Goal: Task Accomplishment & Management: Use online tool/utility

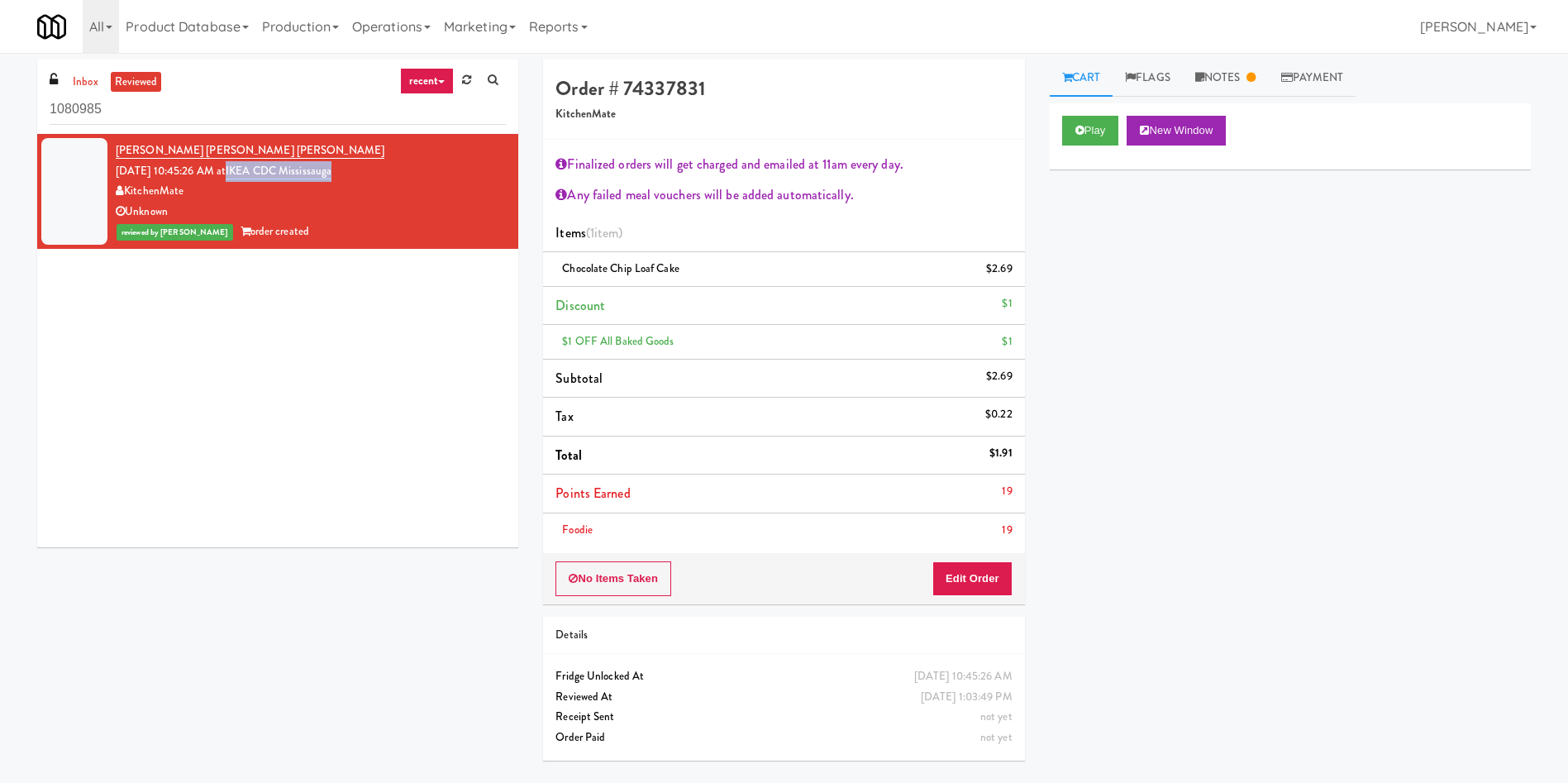
drag, startPoint x: 393, startPoint y: 176, endPoint x: 253, endPoint y: 167, distance: 140.3
click at [253, 167] on div "[PERSON_NAME] [PERSON_NAME] [PERSON_NAME] [DATE] 10:45:26 AM at IKEA CDC Missis…" at bounding box center [310, 192] width 391 height 102
copy link "IKEA CDC Mississauga"
click at [1238, 75] on link "Notes" at bounding box center [1226, 78] width 86 height 37
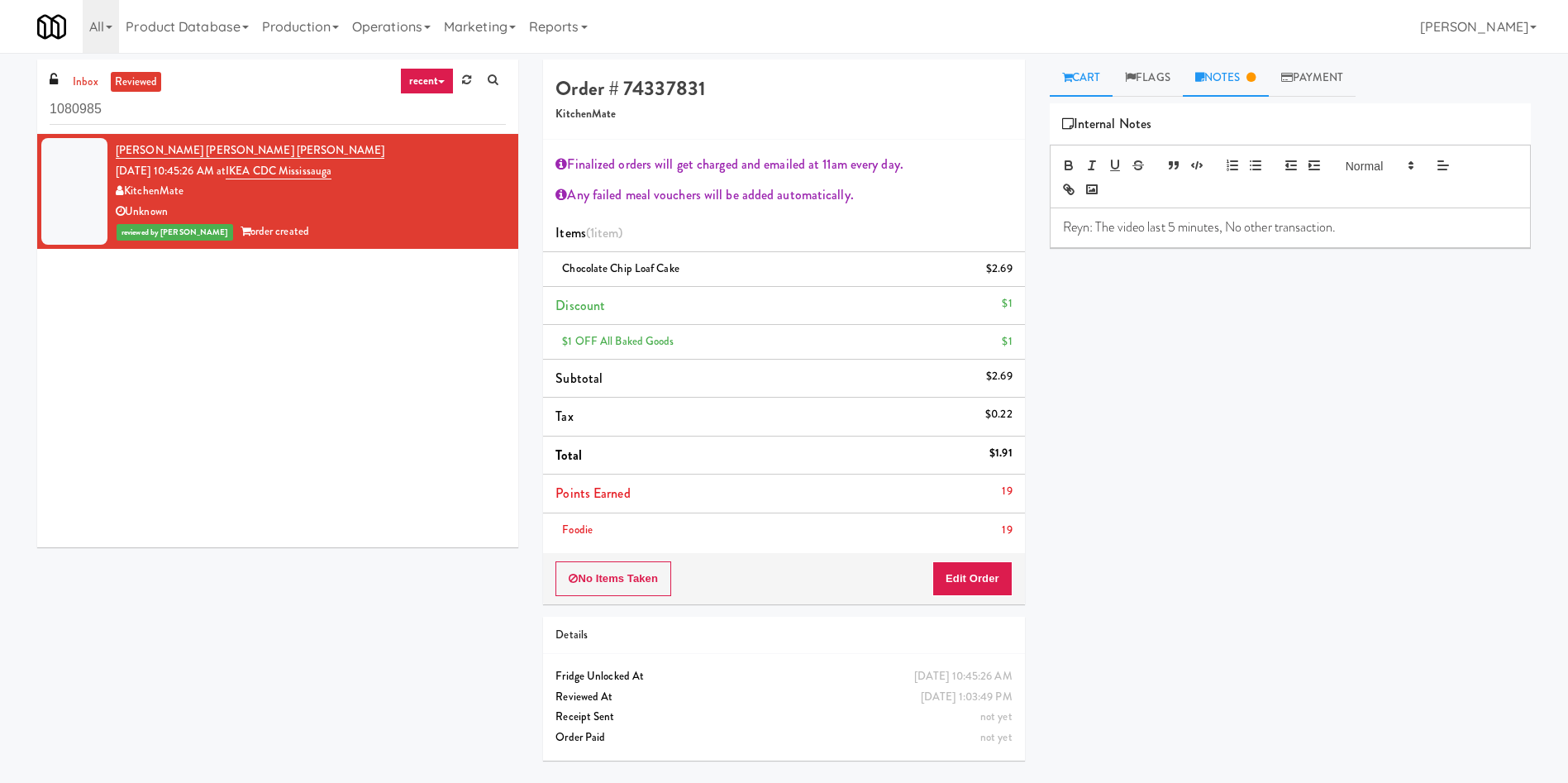
click at [1087, 80] on link "Cart" at bounding box center [1080, 78] width 63 height 37
click at [1093, 128] on button "Play" at bounding box center [1091, 130] width 57 height 30
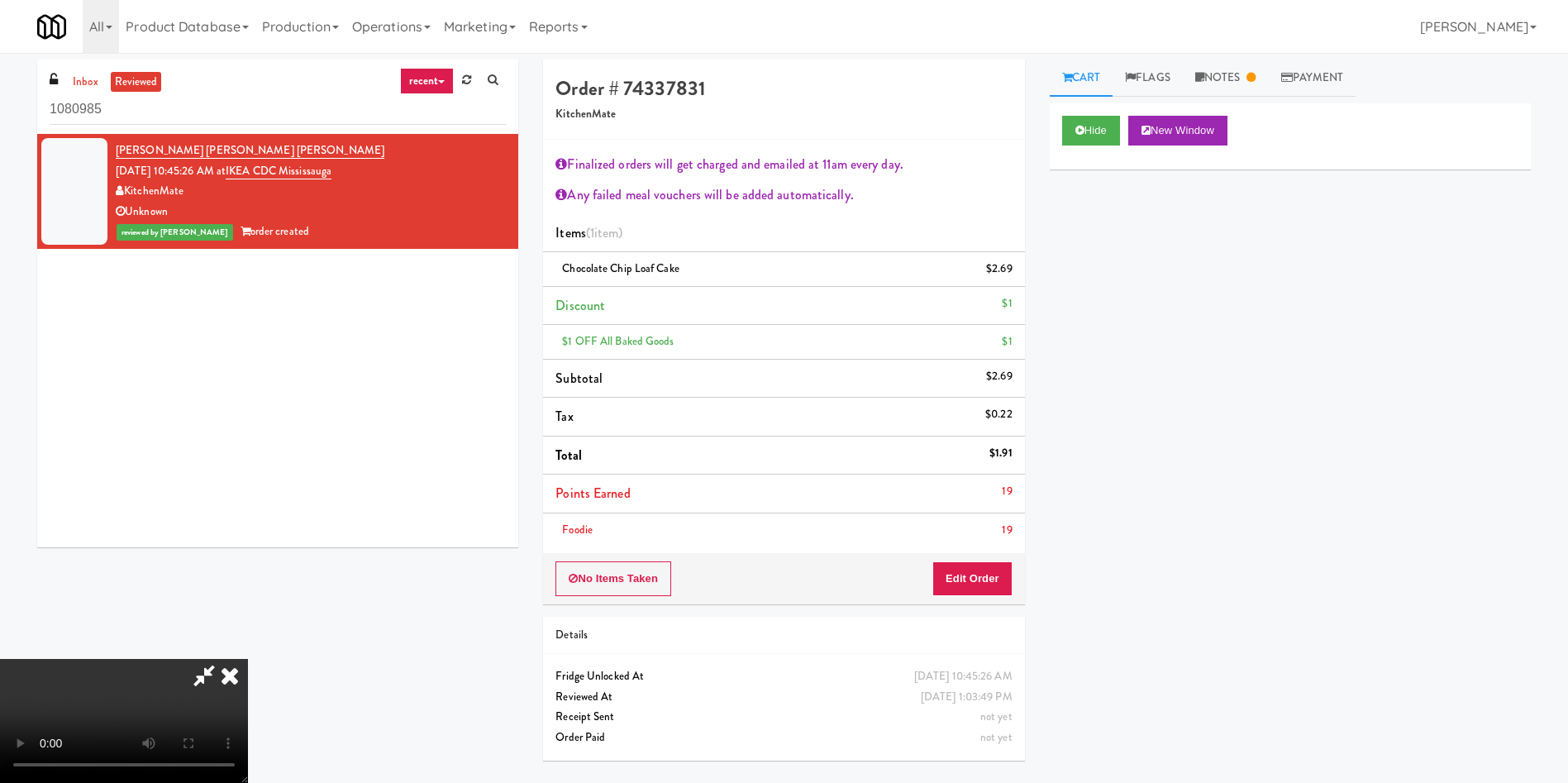
click at [248, 659] on video at bounding box center [124, 721] width 248 height 124
click at [248, 659] on icon at bounding box center [229, 675] width 36 height 33
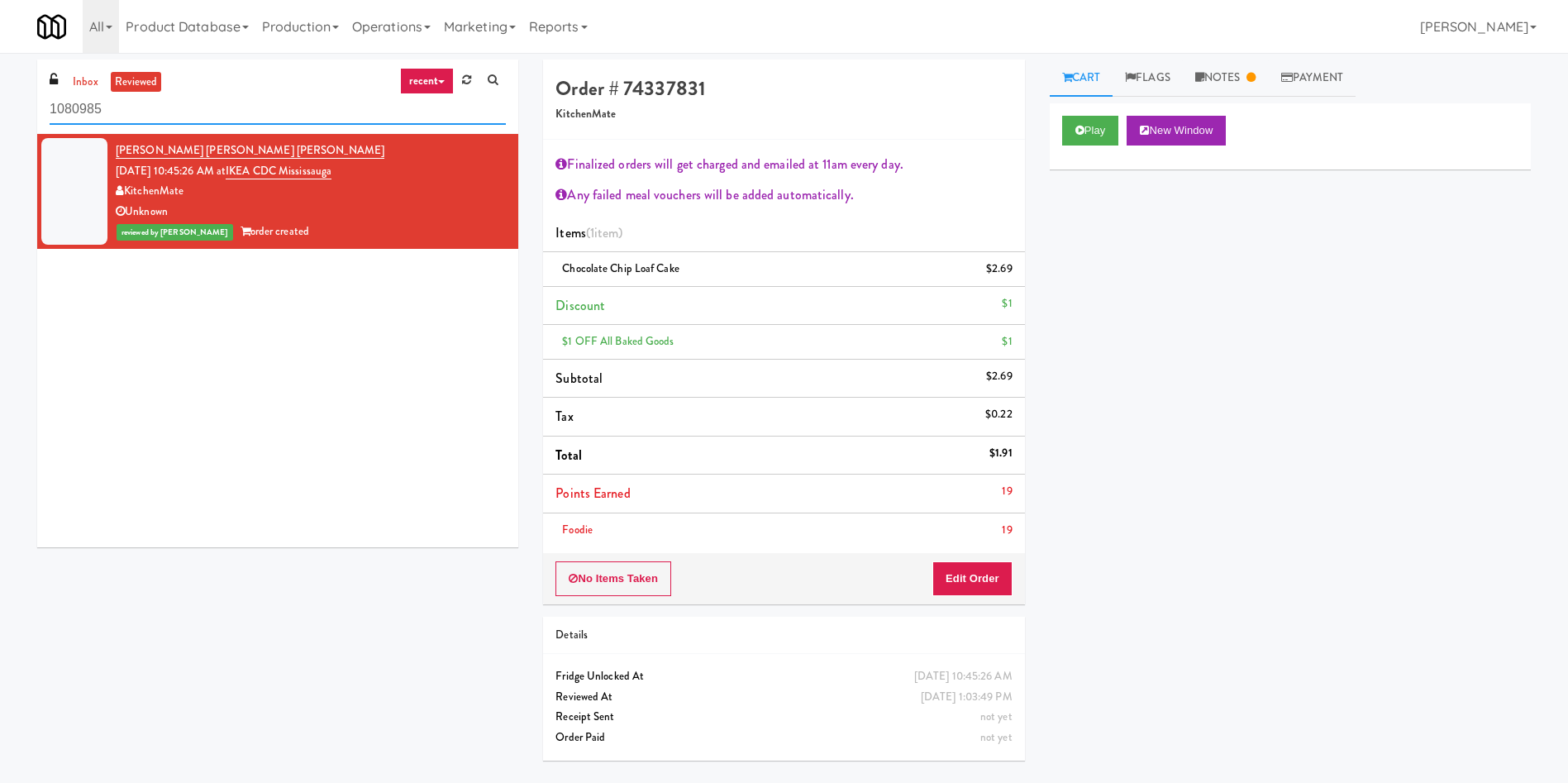
click at [251, 113] on input "1080985" at bounding box center [277, 110] width 456 height 30
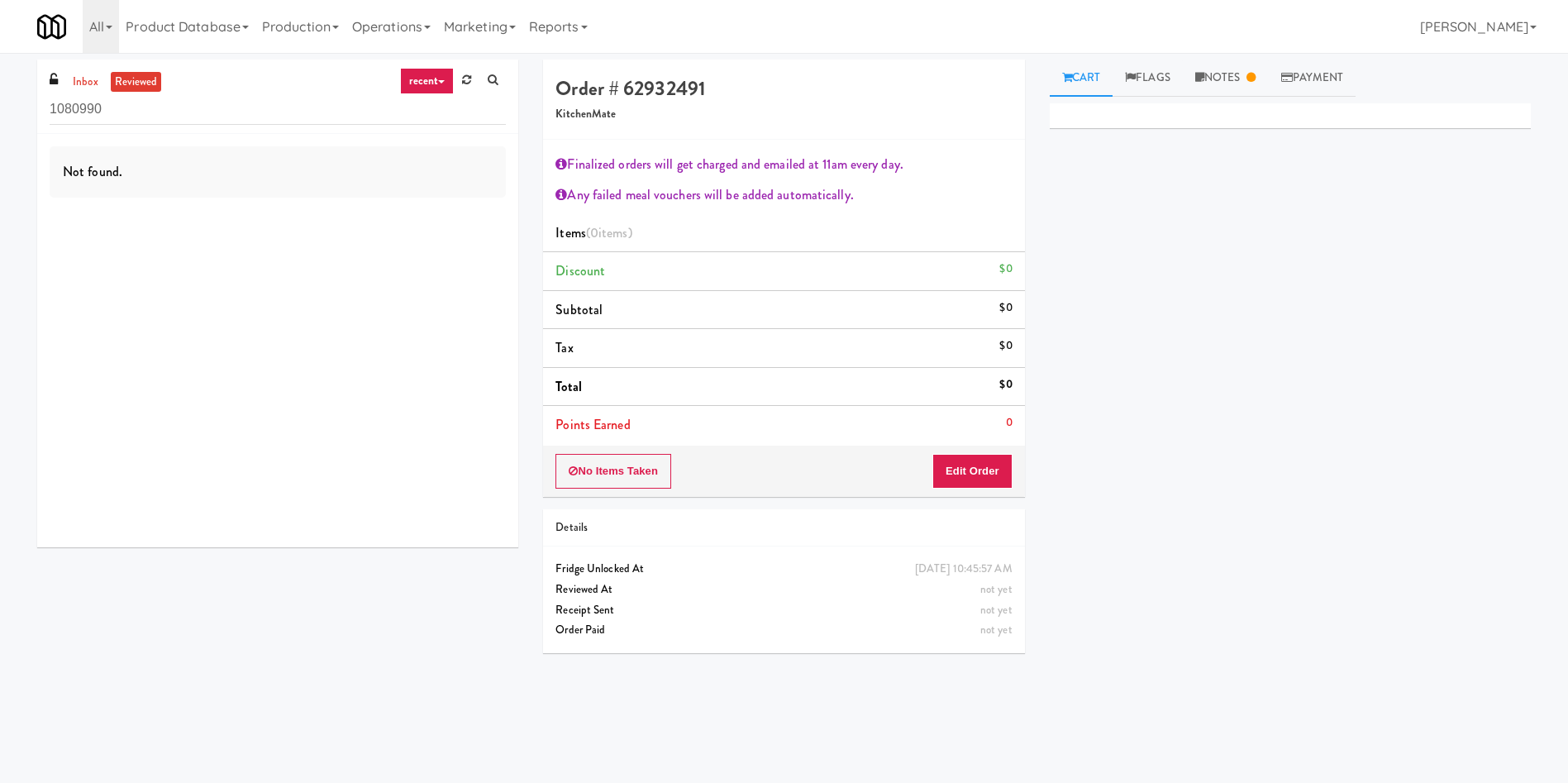
click at [103, 81] on ul "inbox reviewed" at bounding box center [115, 82] width 101 height 20
click at [98, 79] on link "inbox" at bounding box center [85, 82] width 34 height 20
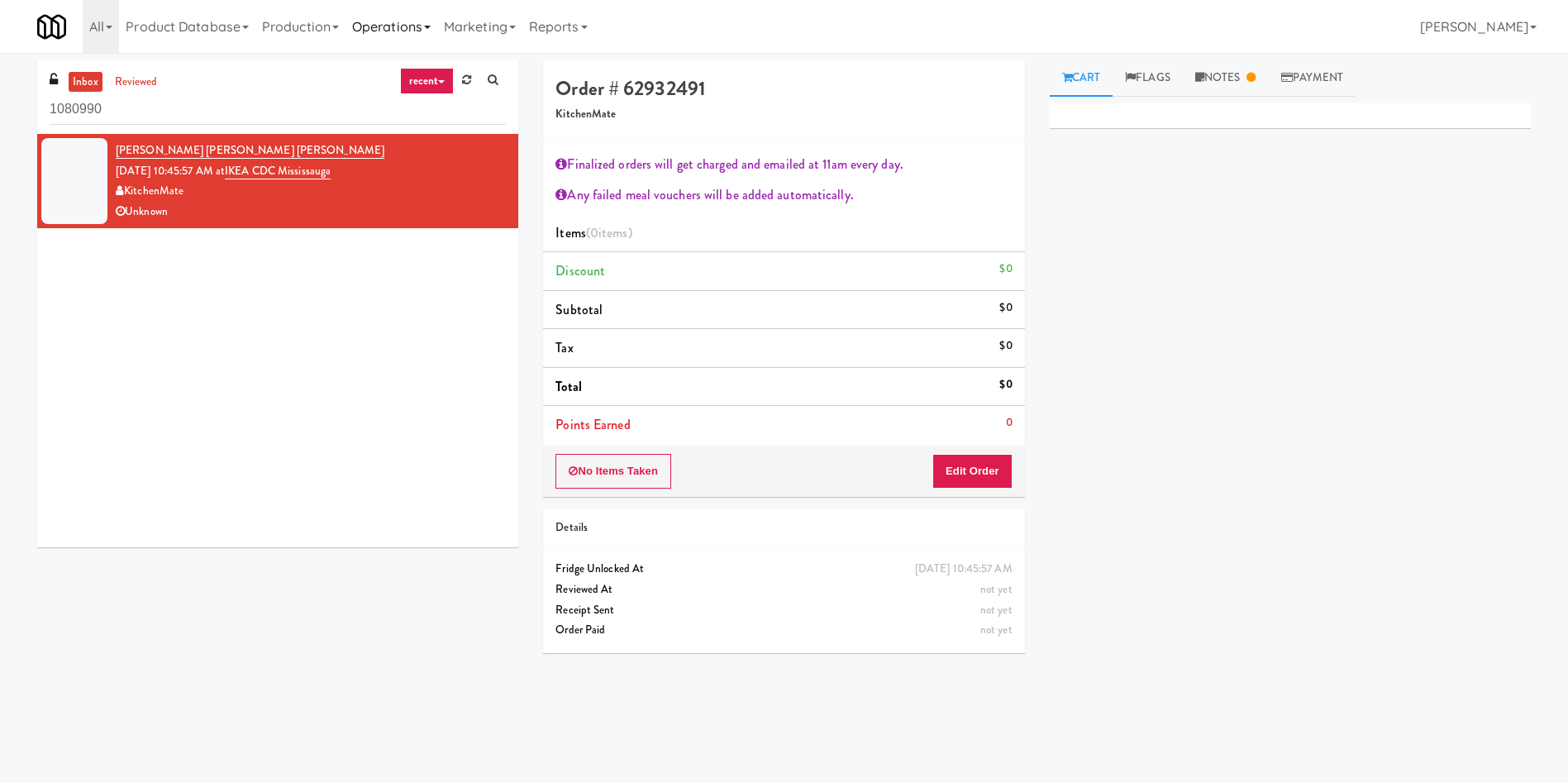
click at [395, 14] on link "Operations" at bounding box center [391, 26] width 92 height 53
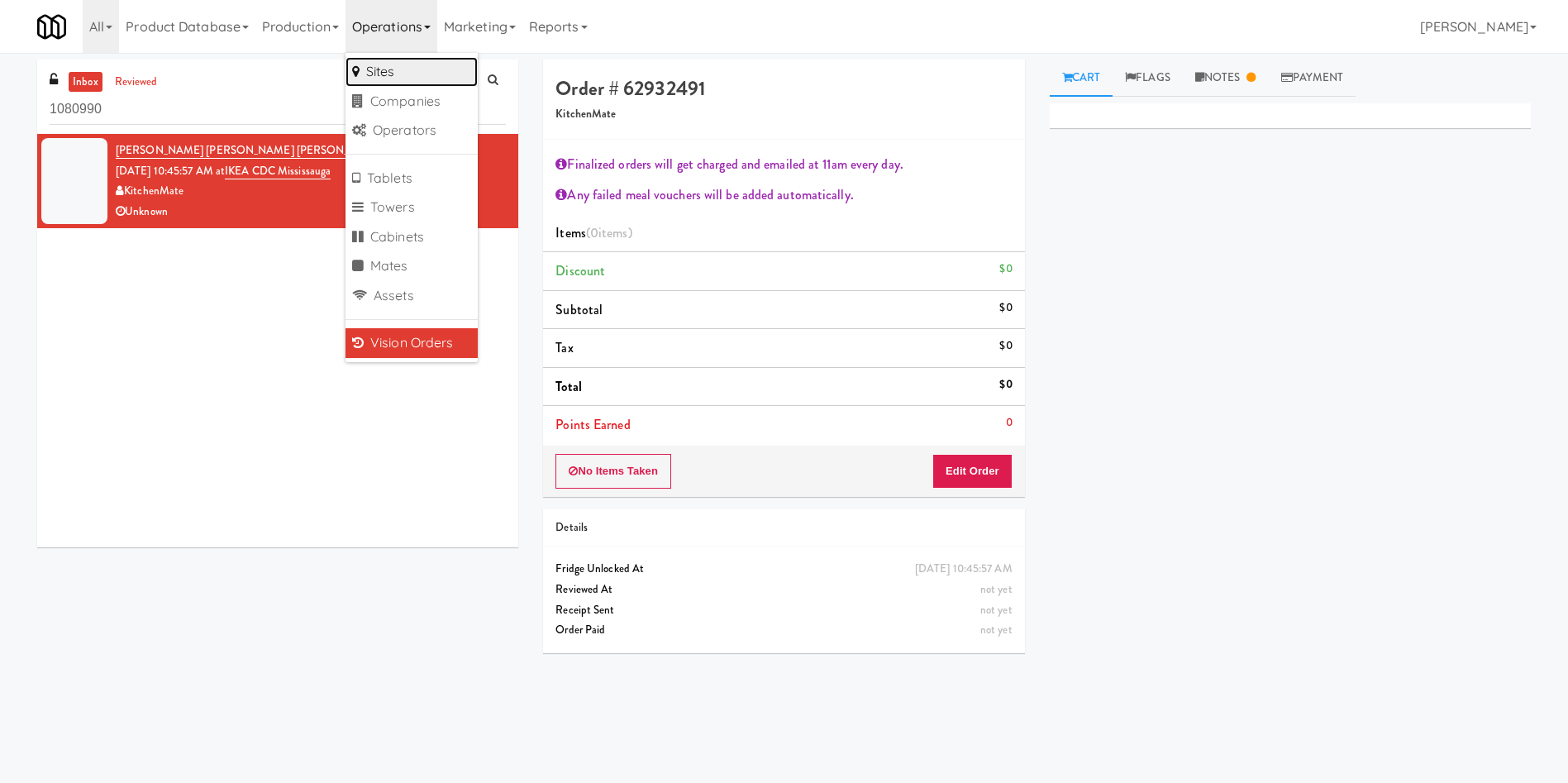
click at [396, 77] on link "Sites" at bounding box center [412, 72] width 132 height 30
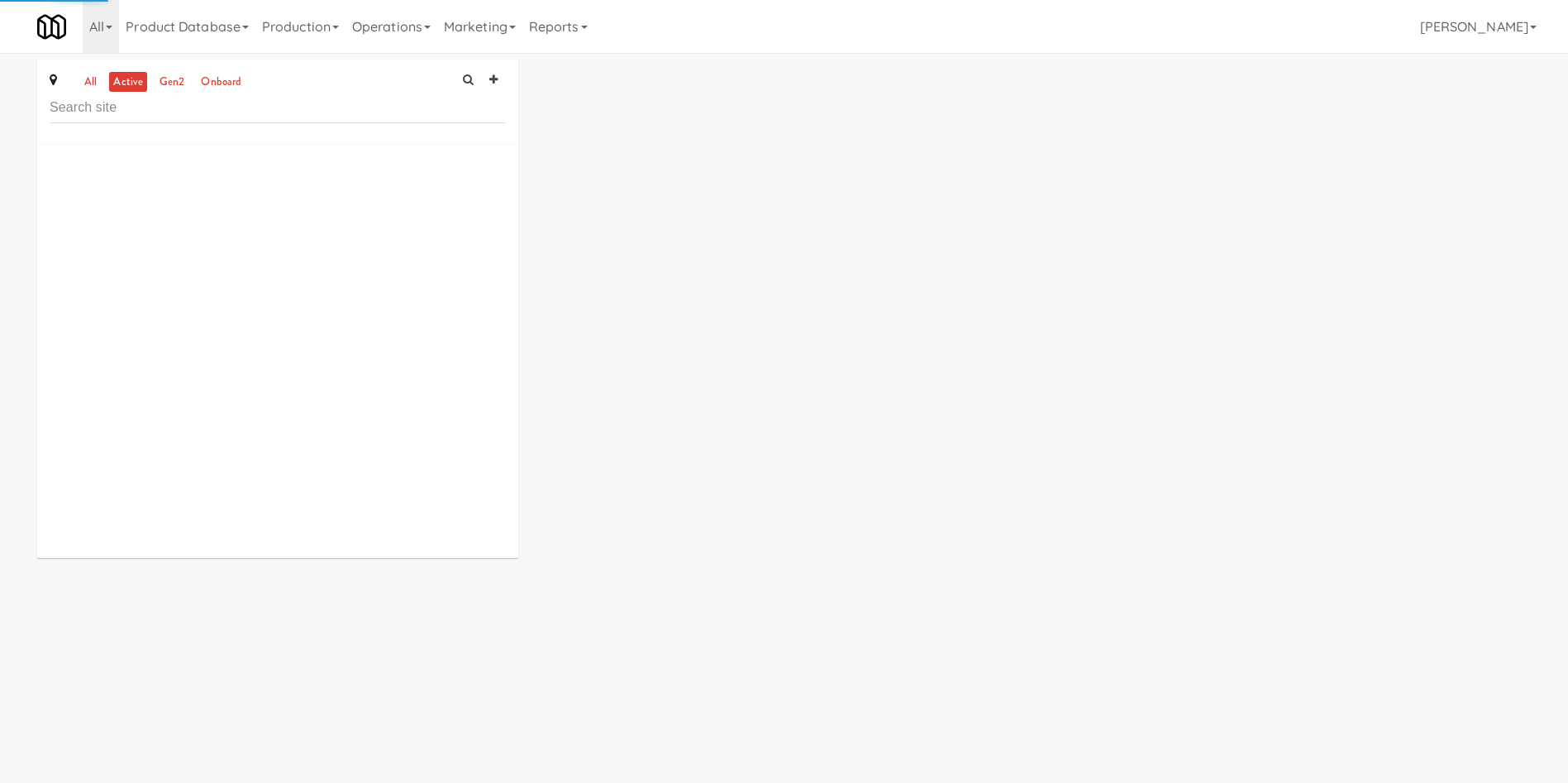
click at [278, 116] on input "text" at bounding box center [277, 108] width 456 height 30
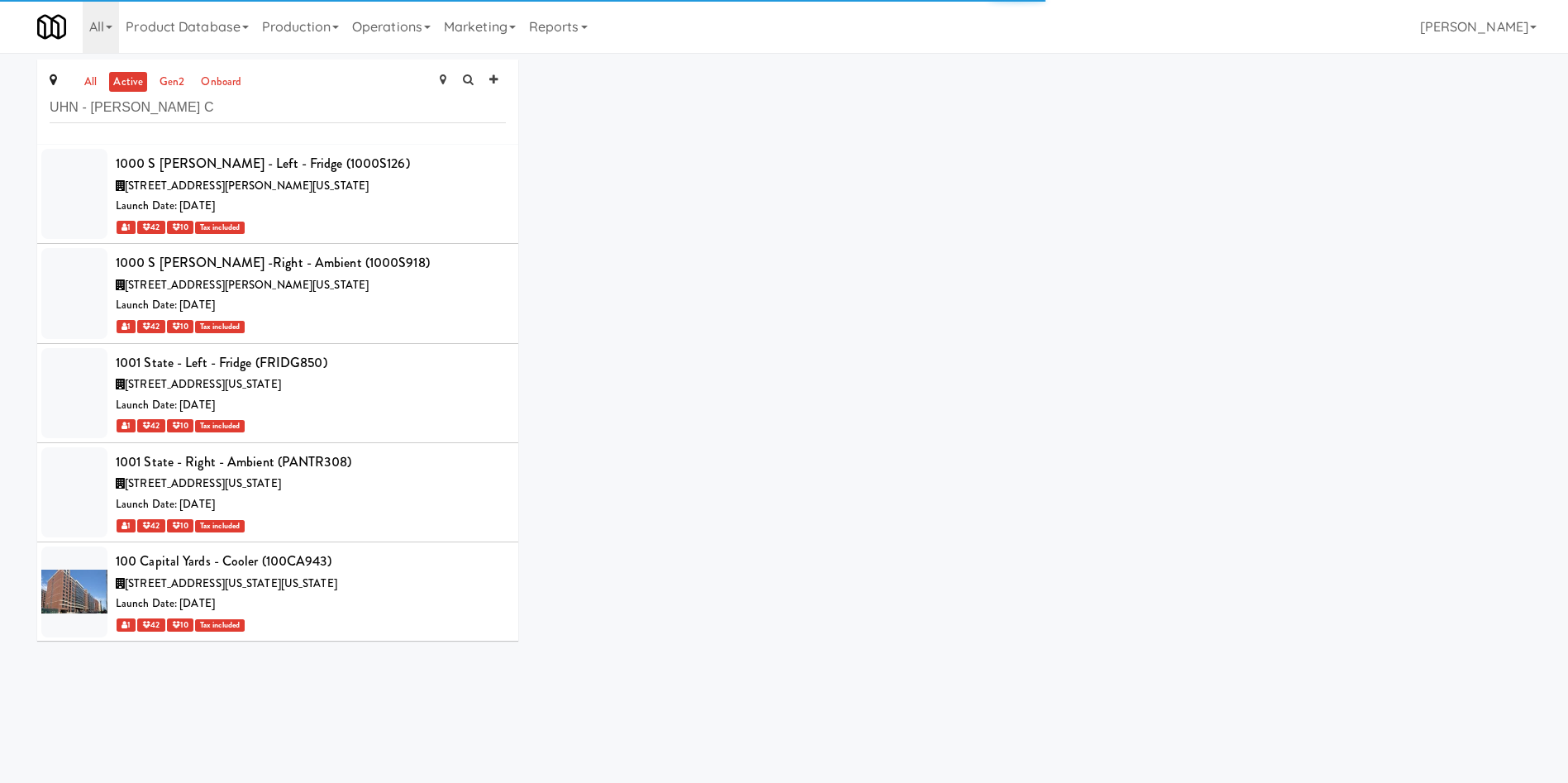
scroll to position [74628, 0]
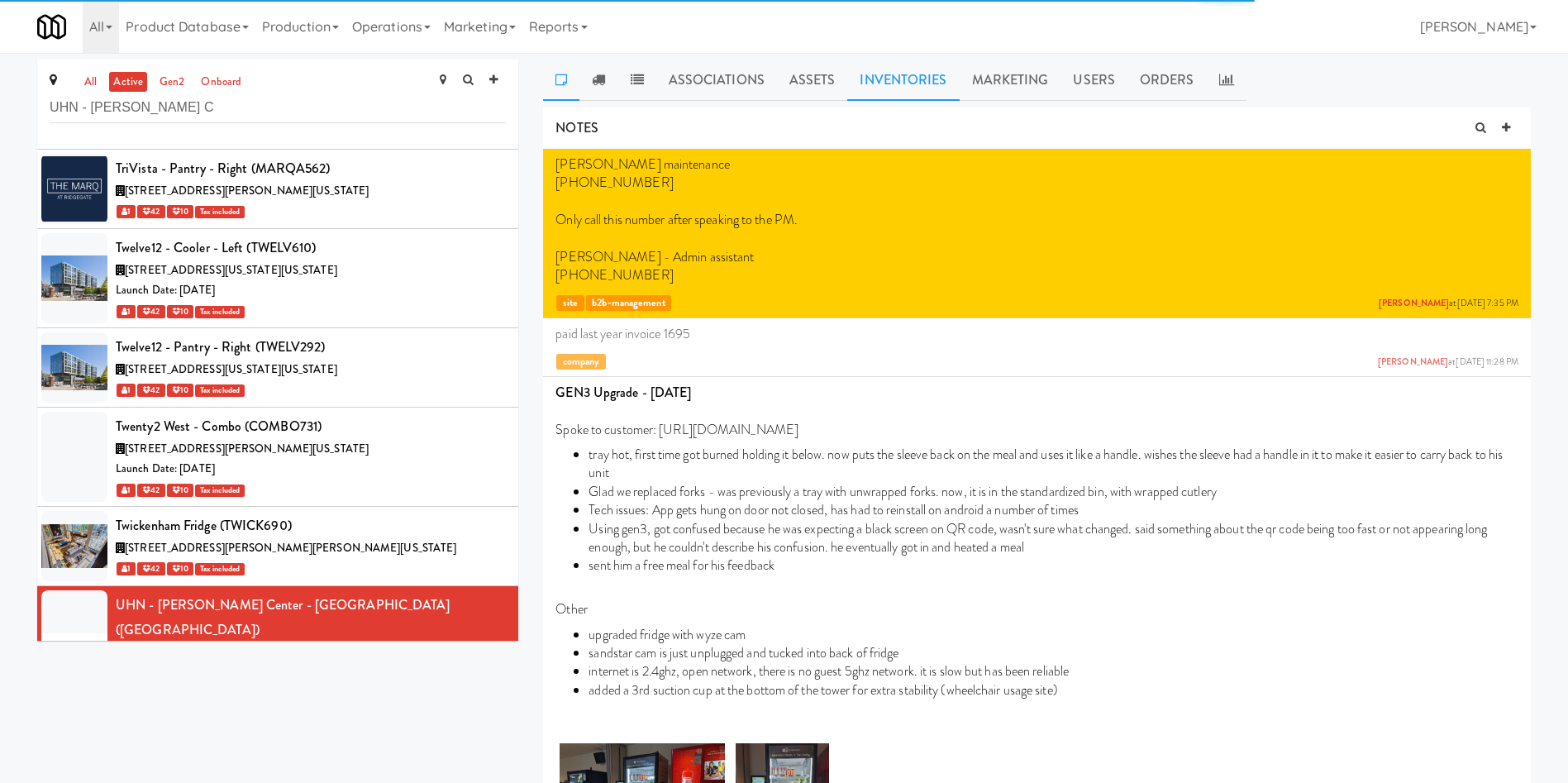
type input "UHN - [PERSON_NAME] C"
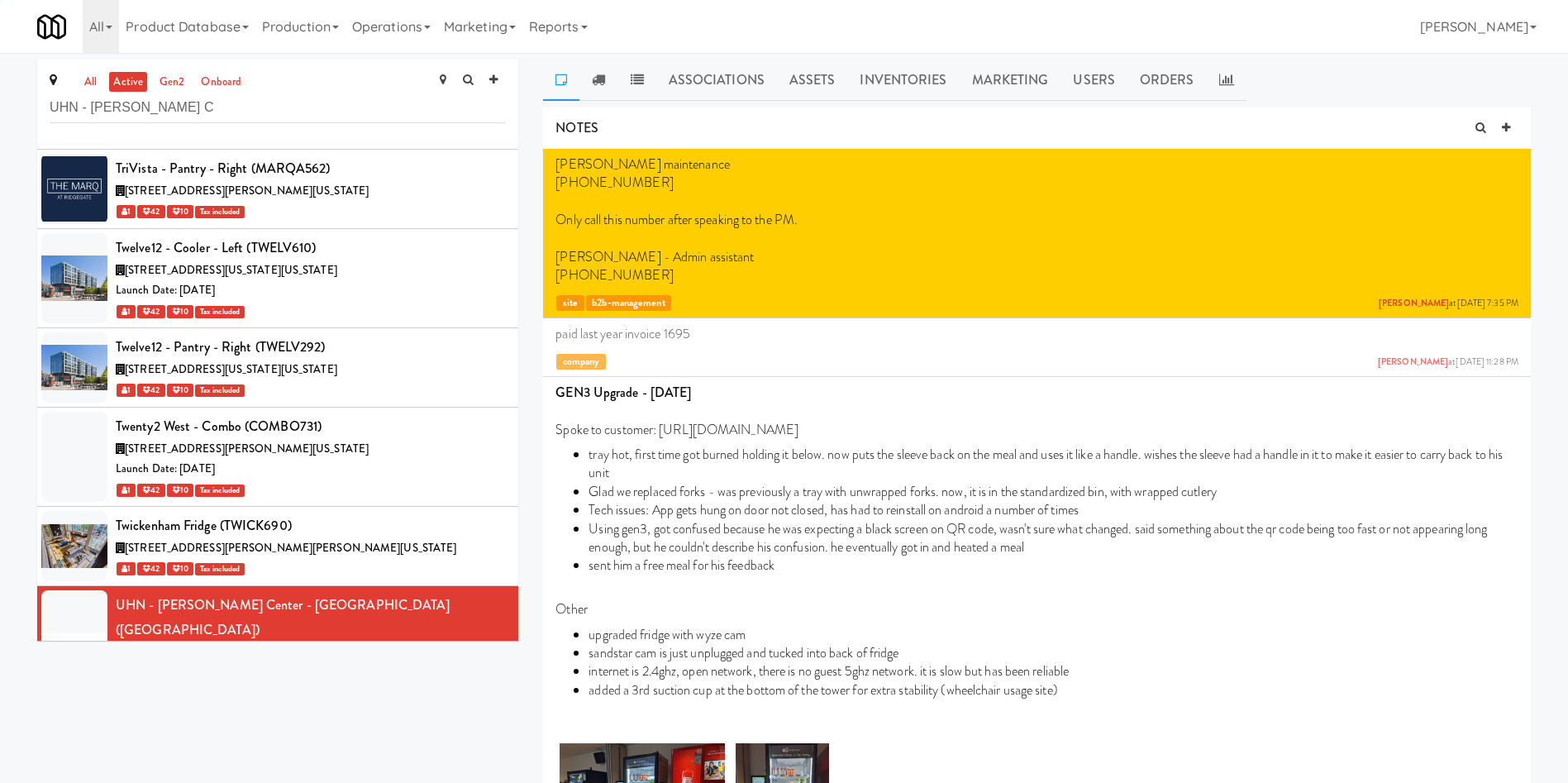
drag, startPoint x: 918, startPoint y: 73, endPoint x: 1586, endPoint y: 190, distance: 678.2
click at [936, 73] on link "Inventories" at bounding box center [903, 80] width 111 height 41
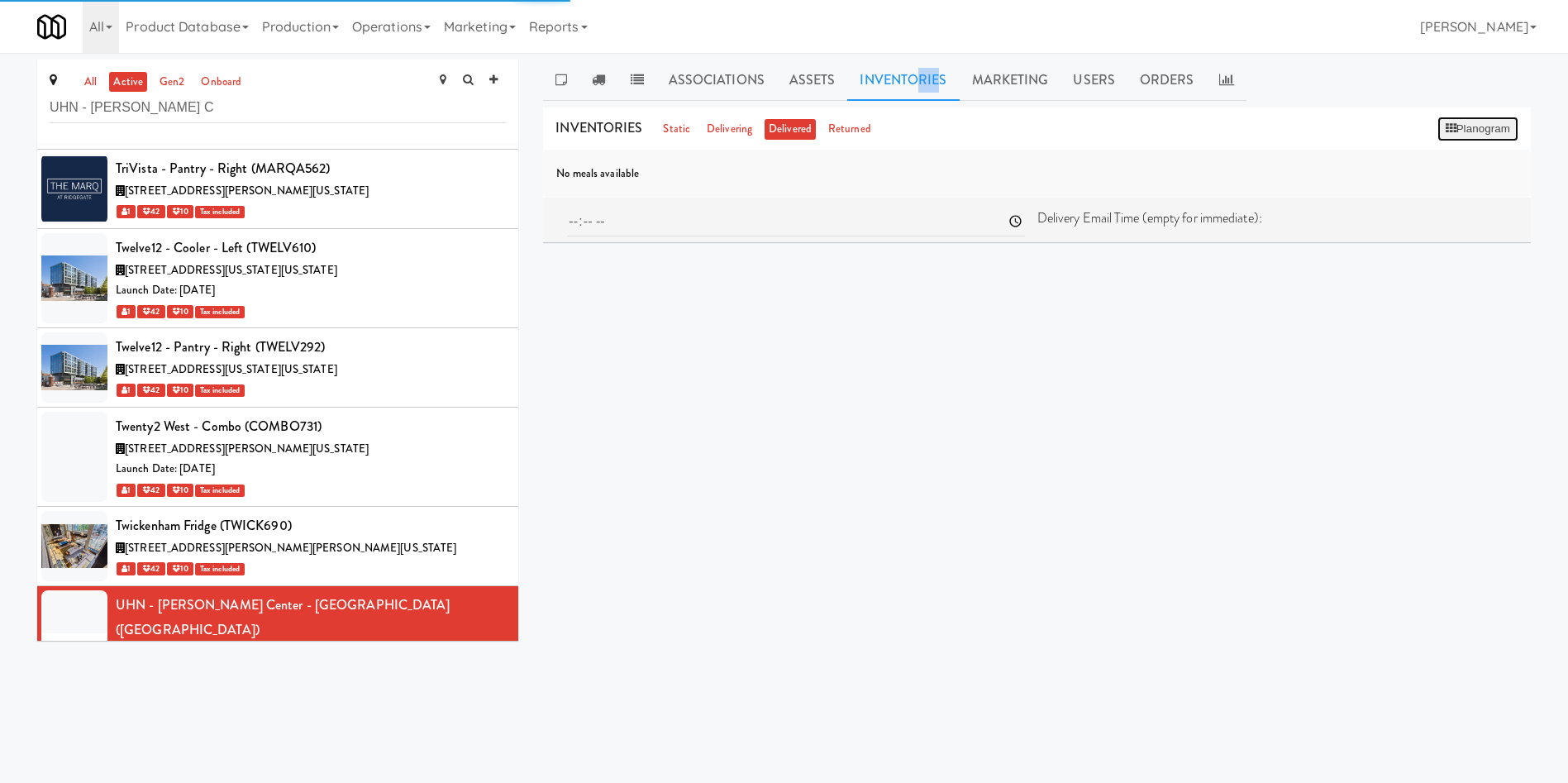
click at [1495, 125] on button "Planogram" at bounding box center [1478, 128] width 81 height 24
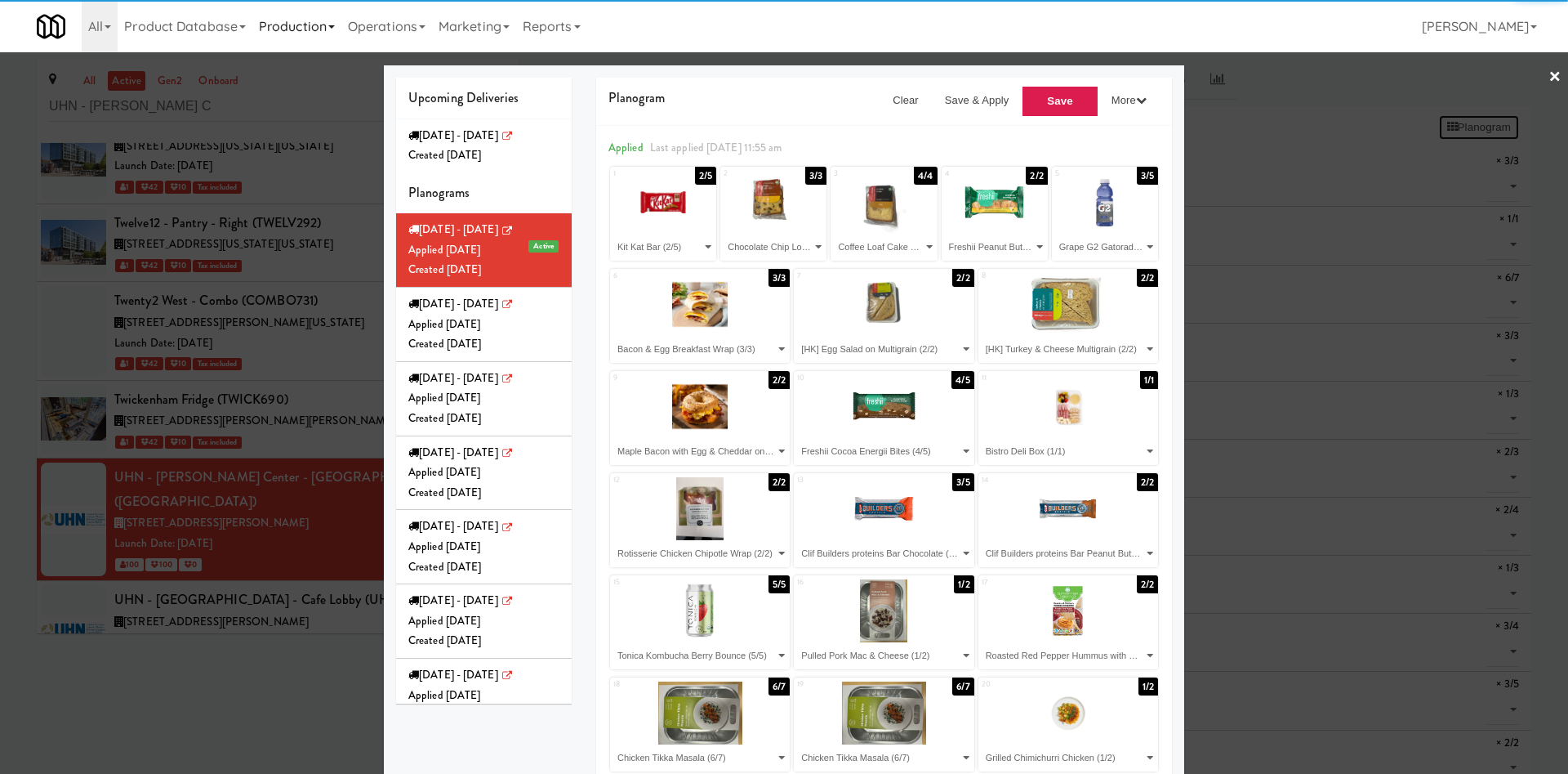
select select "number:277077"
select select "number:289574"
select select "number:289483"
select select "number:289552"
select select "number:285633"
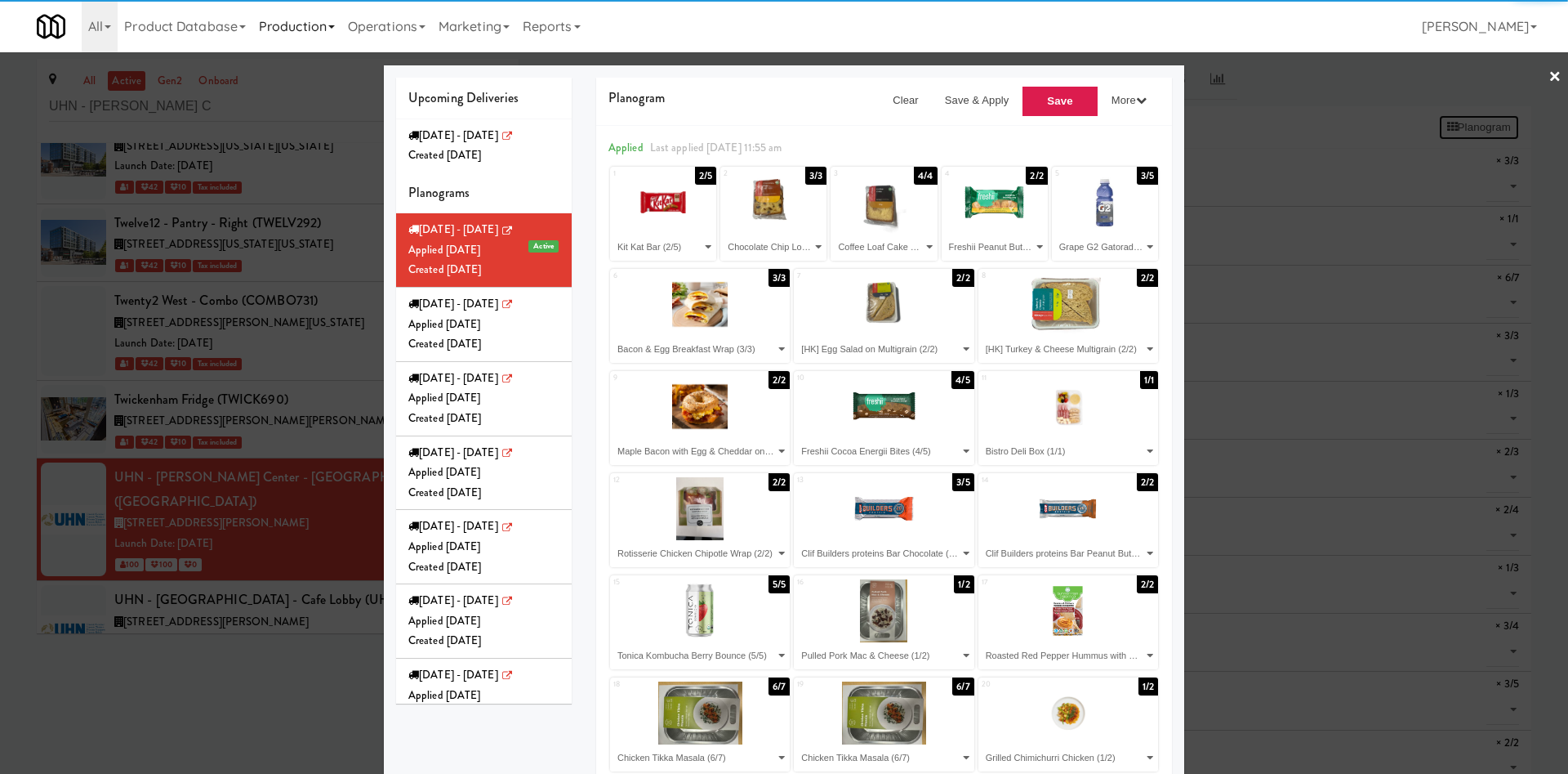
select select "number:289417"
select select "number:289595"
select select "number:289529"
select select "number:289437"
select select "number:285795"
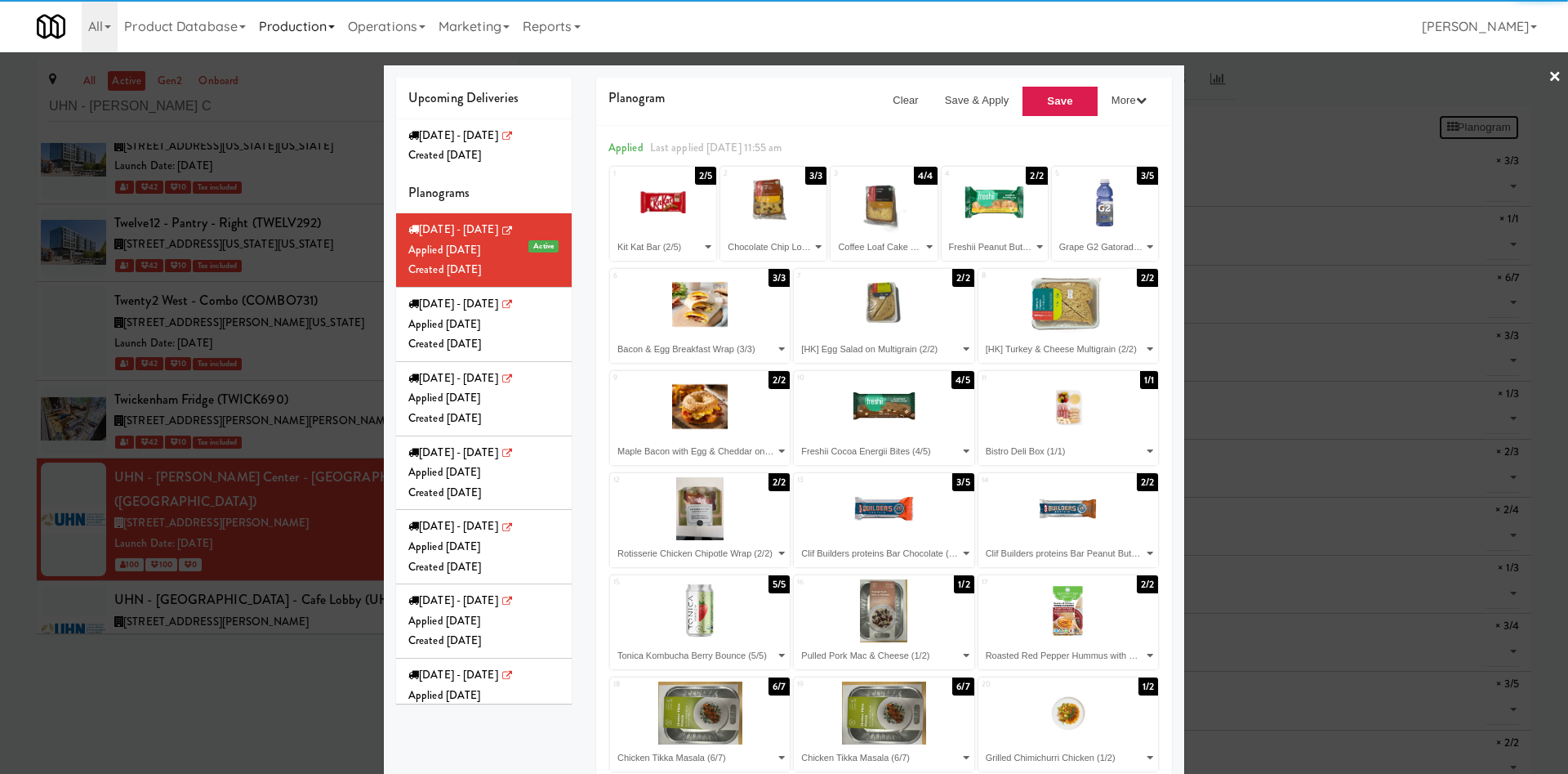
select select "number:289456"
select select "number:289395"
select select "number:287379"
select select "number:289336"
select select "number:285841"
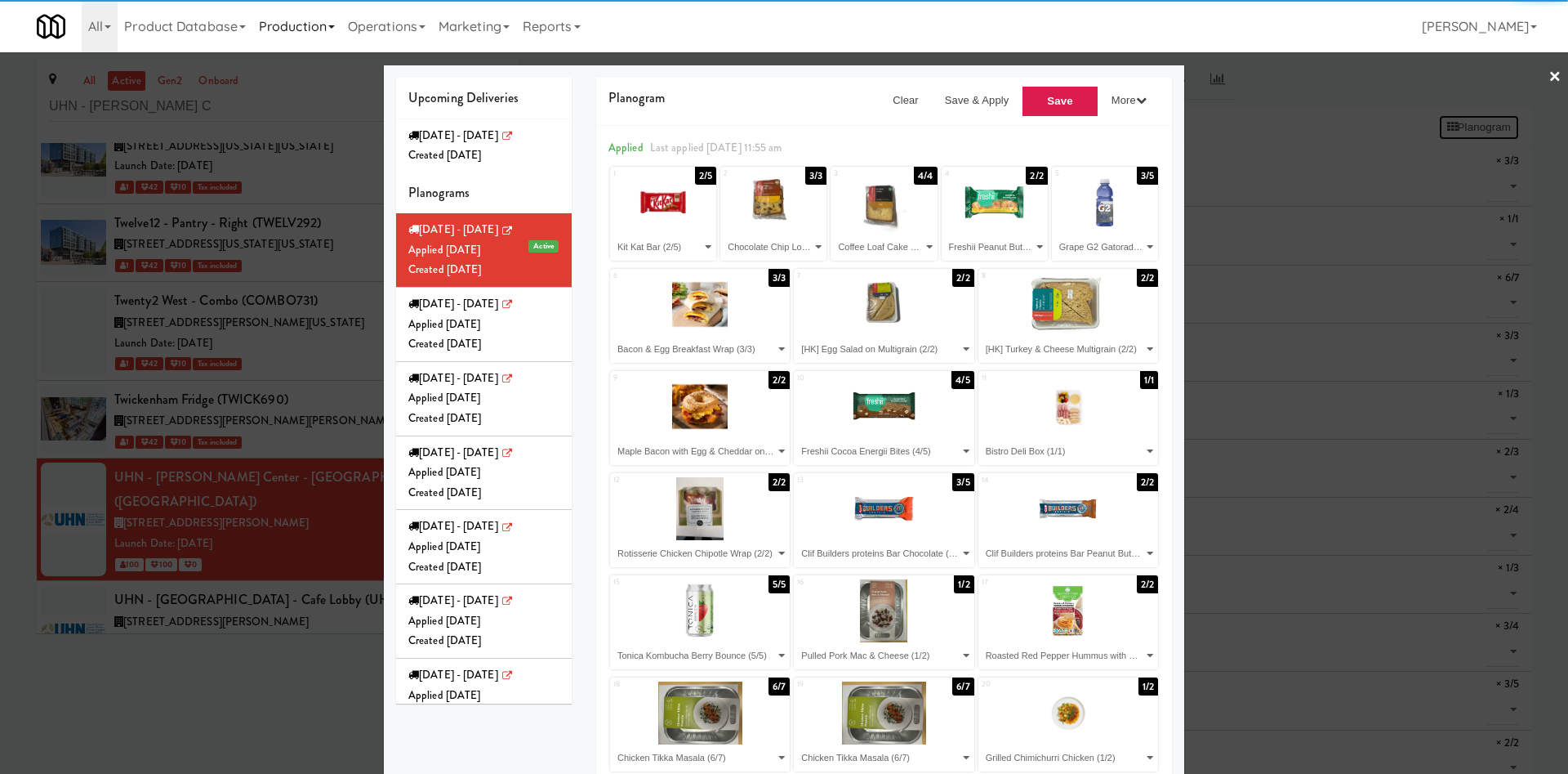
select select "number:286208"
select select "number:289506"
select select "number:286161"
select select "number:286035"
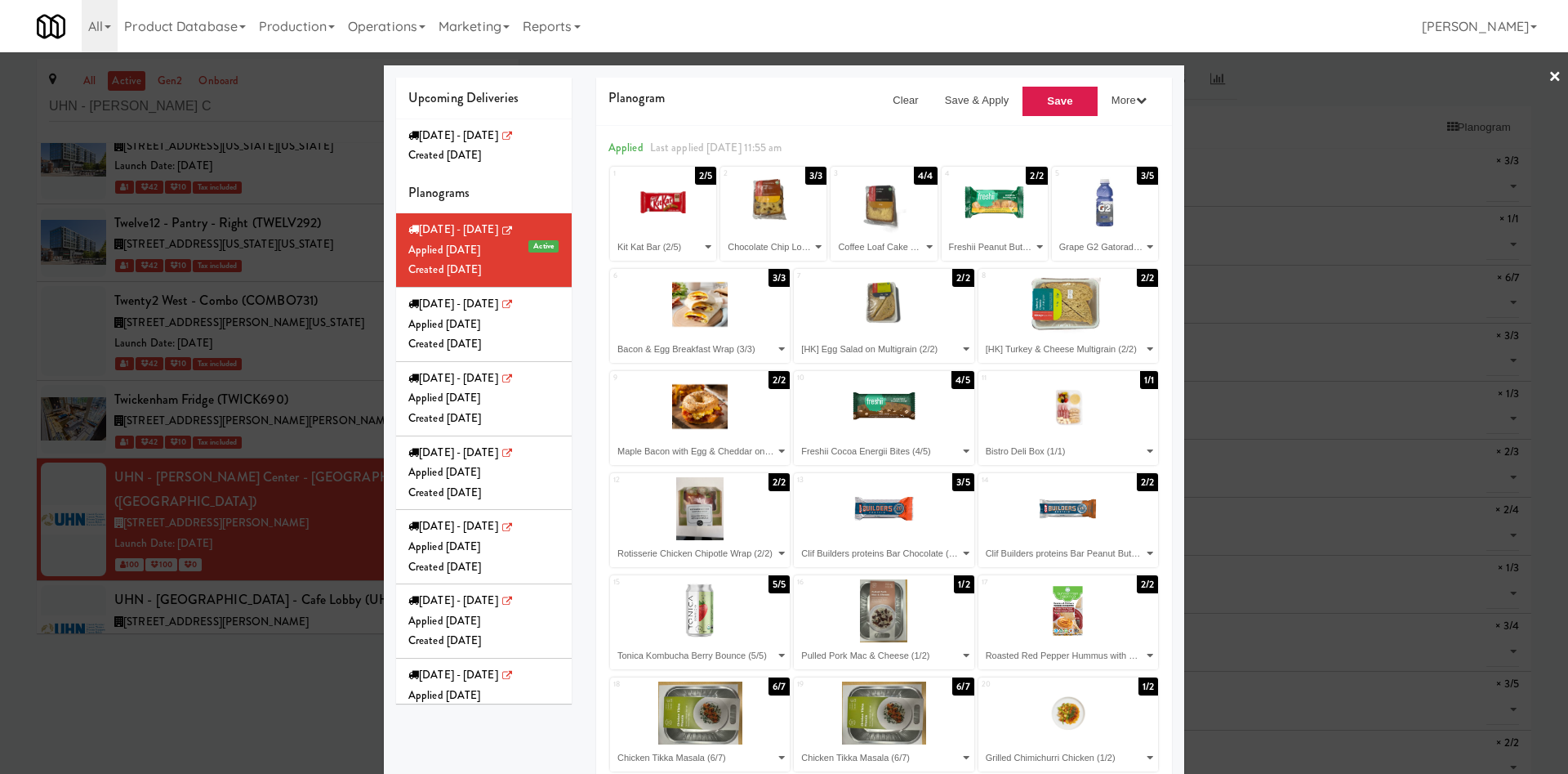
click at [1317, 159] on div at bounding box center [784, 387] width 1568 height 774
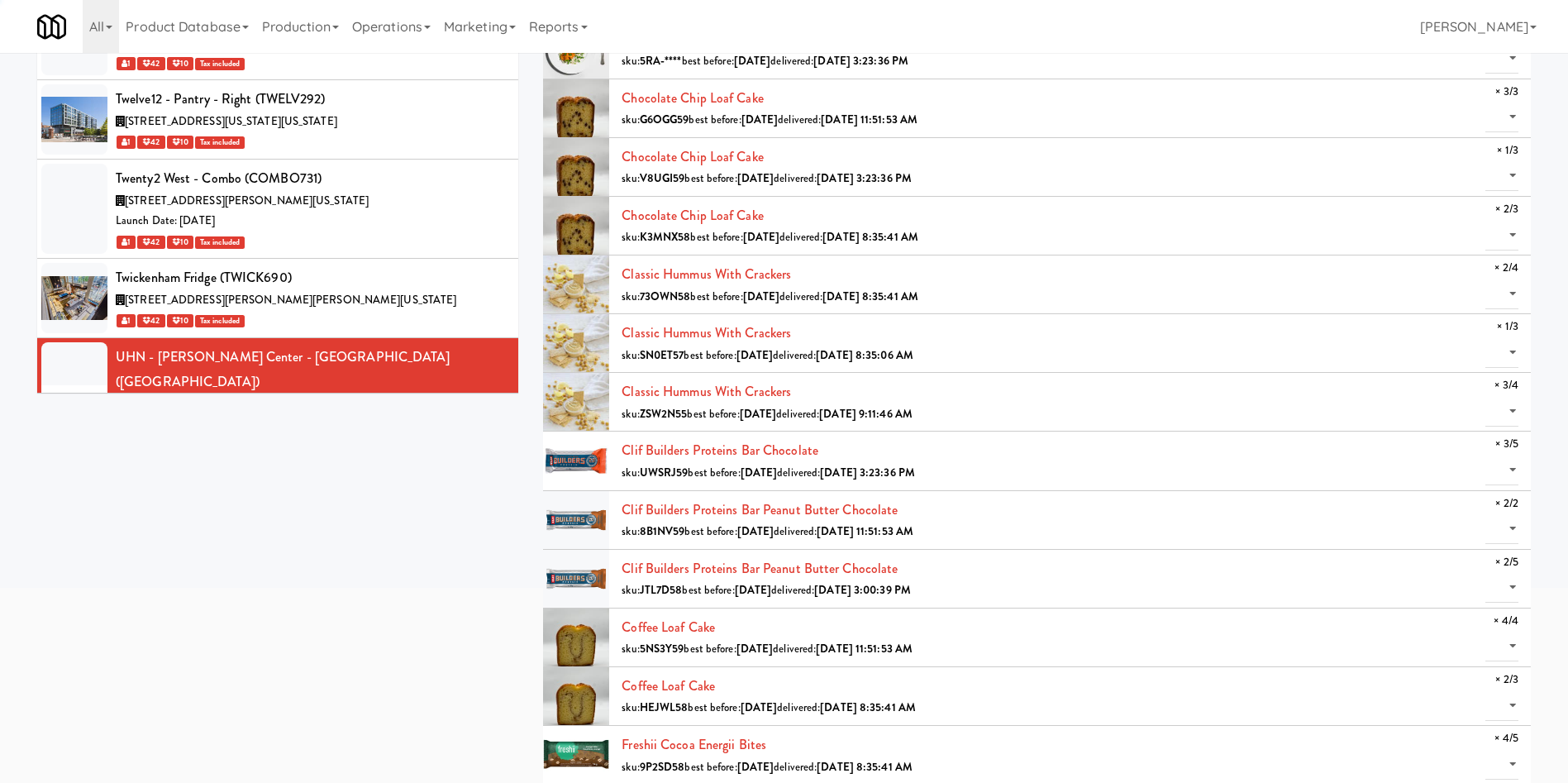
scroll to position [124, 0]
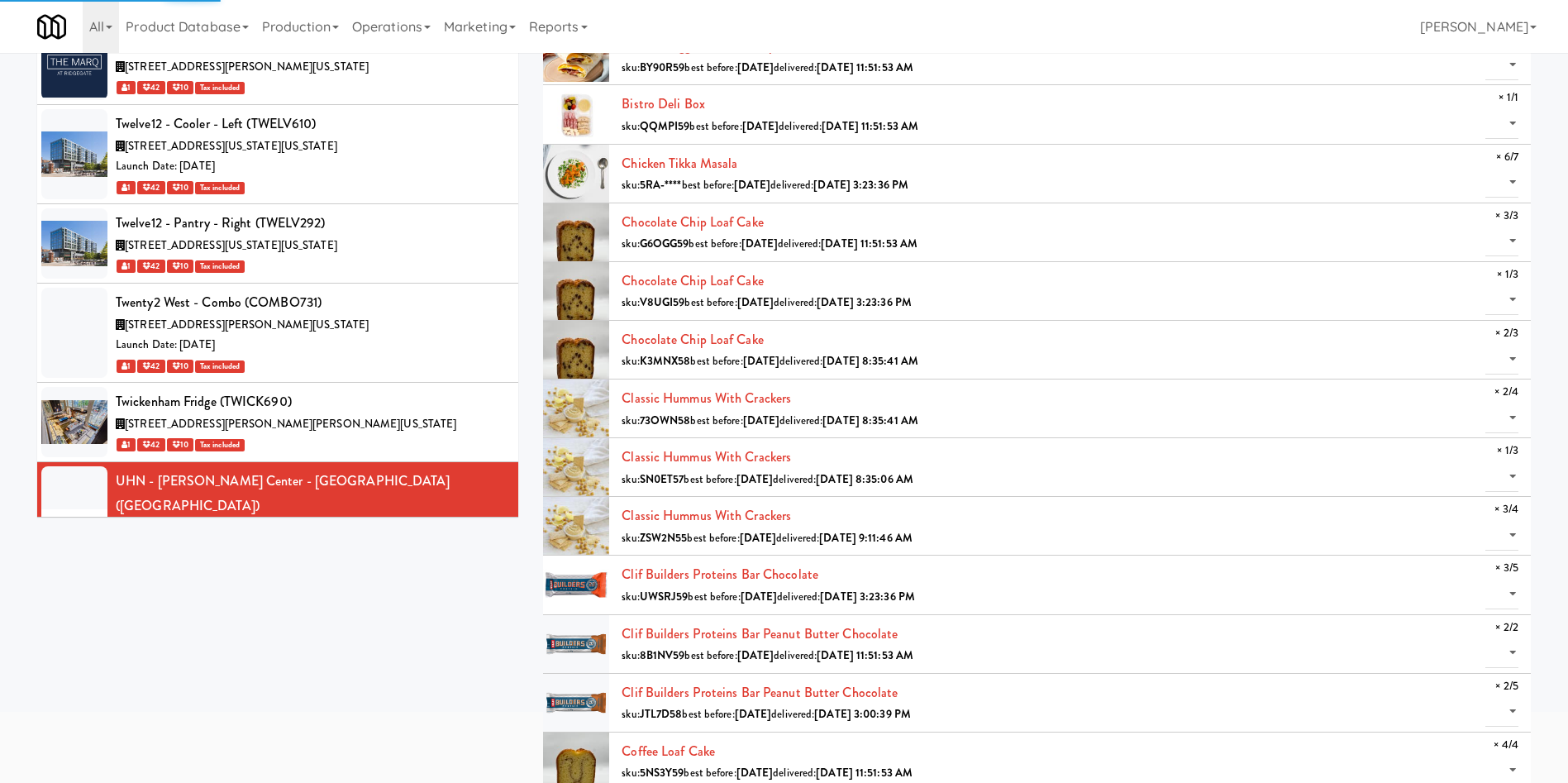
click at [1518, 350] on li "Chocolate Chip Loaf Cake sku: K3MNX58 best before: [DATE] delivered: [DATE] 8:3…" at bounding box center [1037, 350] width 988 height 59
click at [1515, 353] on select "0 1 2" at bounding box center [1501, 359] width 33 height 30
select select "2"
click at [1485, 344] on select "0 1 2" at bounding box center [1501, 359] width 33 height 30
click at [1508, 289] on select "0 1" at bounding box center [1501, 300] width 33 height 30
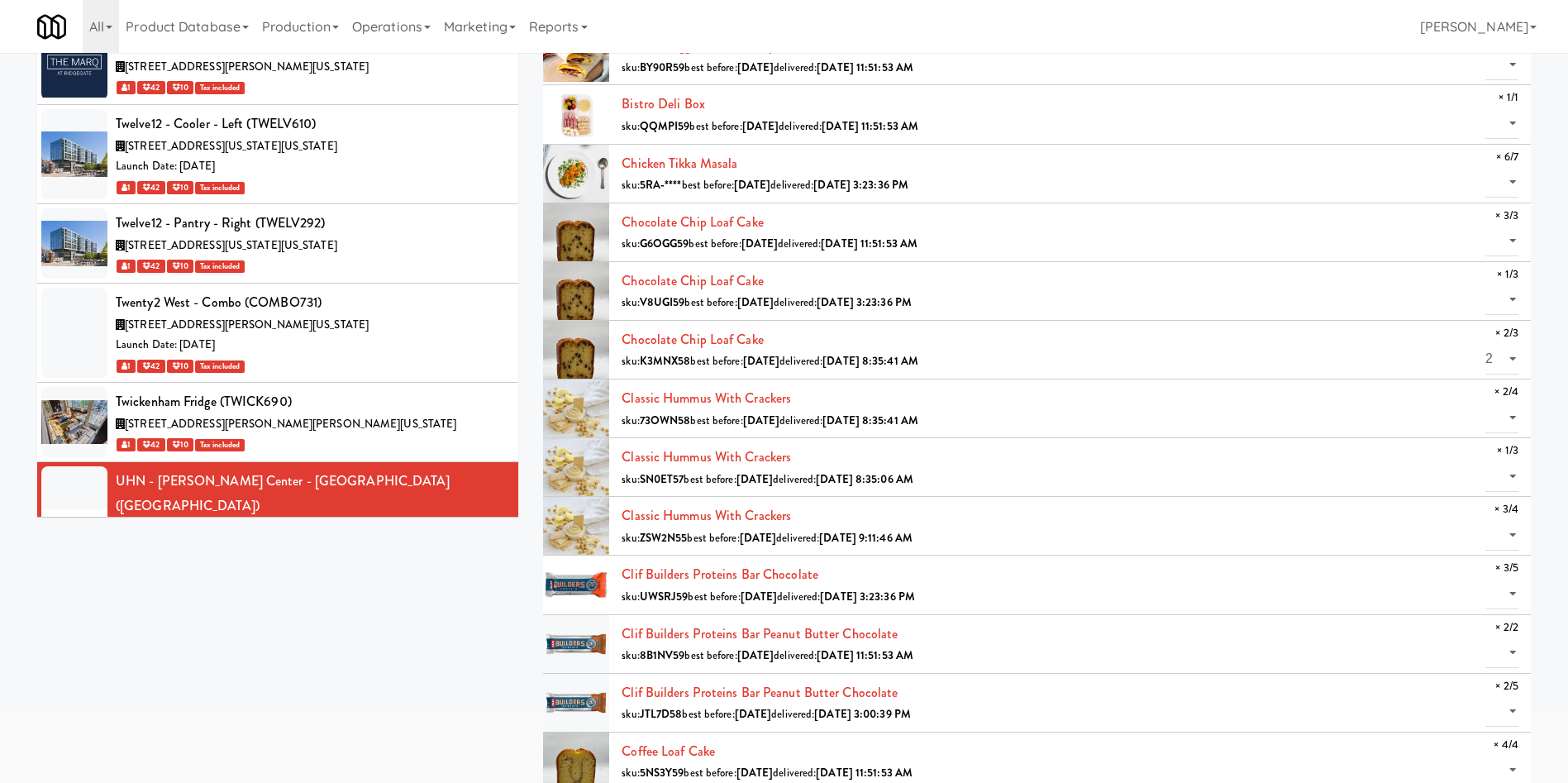
click at [1421, 262] on li "Chocolate Chip Loaf Cake sku: V8UGI59 best before: [DATE] delivered: [DATE] 3:2…" at bounding box center [1037, 292] width 988 height 59
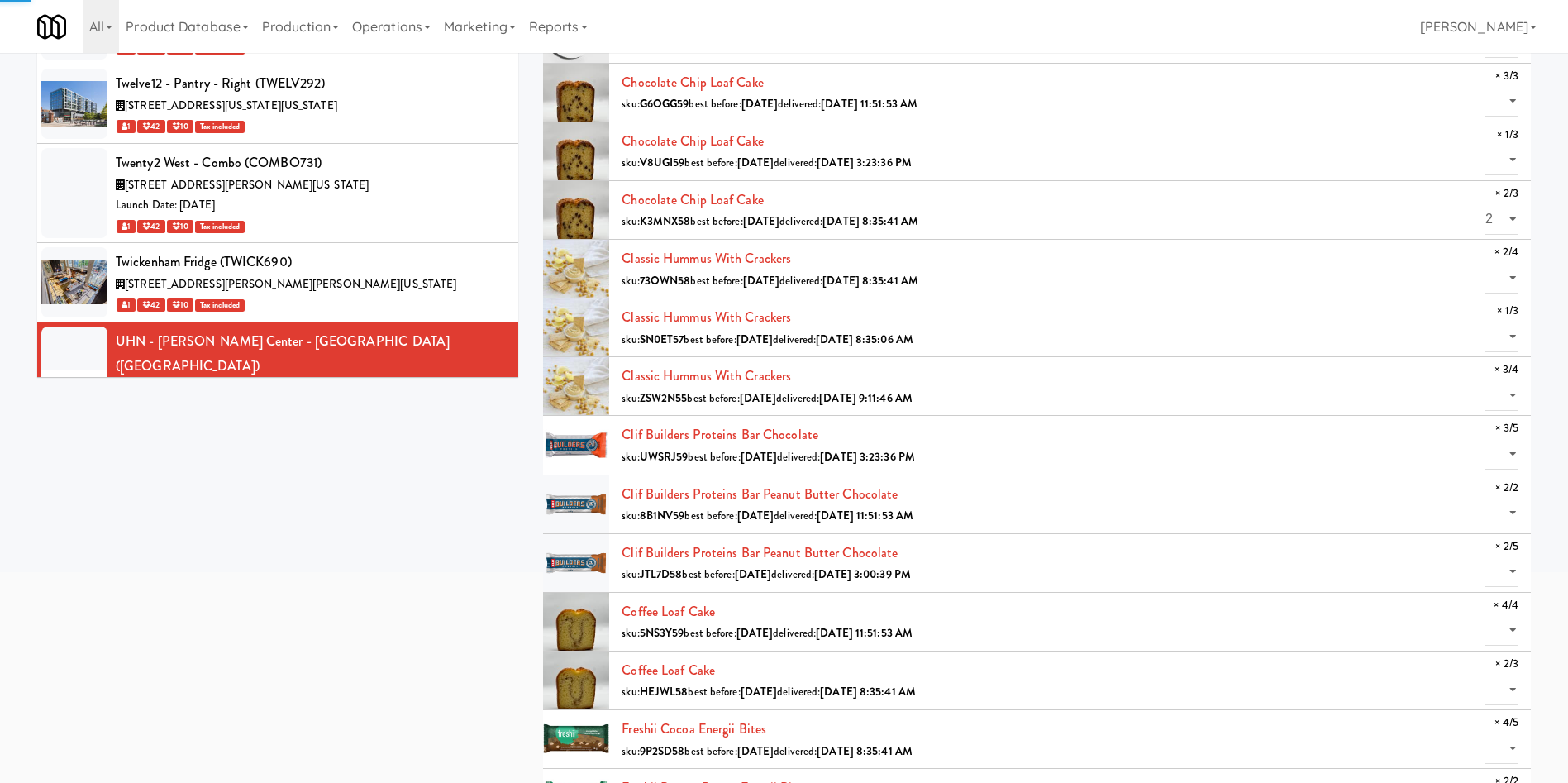
scroll to position [620, 0]
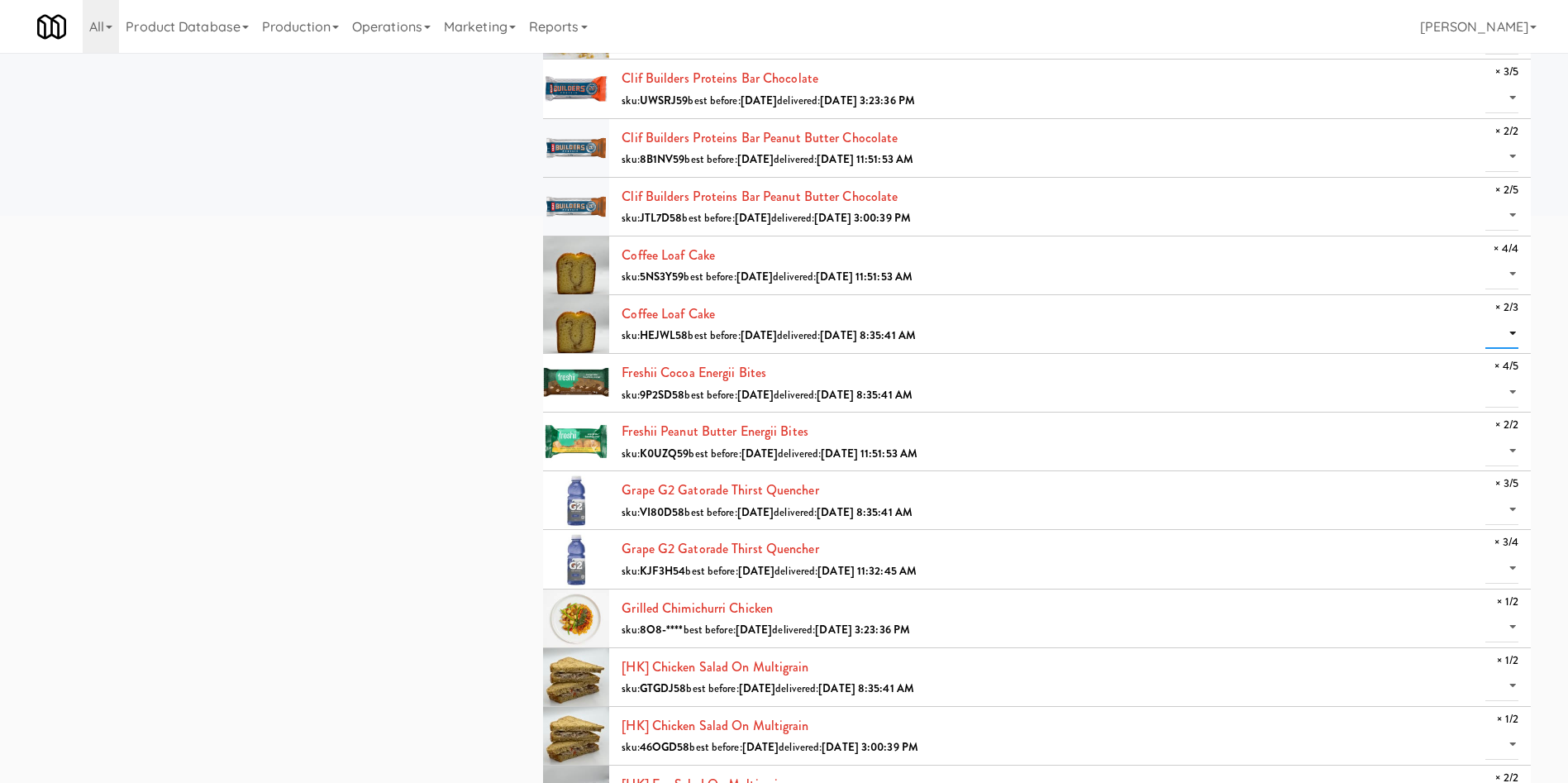
click at [1500, 332] on select "0 1 2" at bounding box center [1501, 333] width 33 height 30
select select "2"
click at [1485, 318] on select "0 1 2" at bounding box center [1501, 333] width 33 height 30
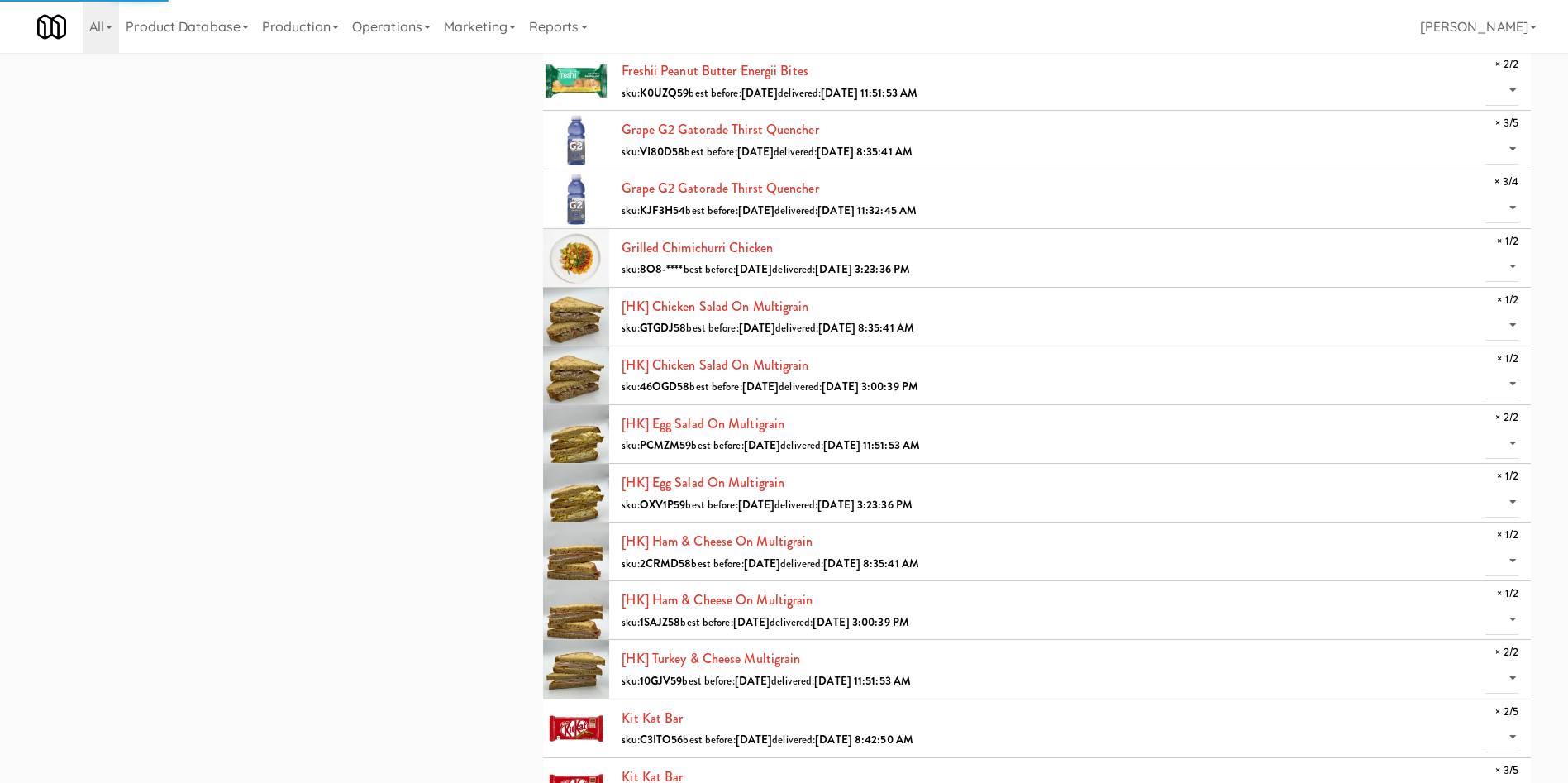
scroll to position [992, 0]
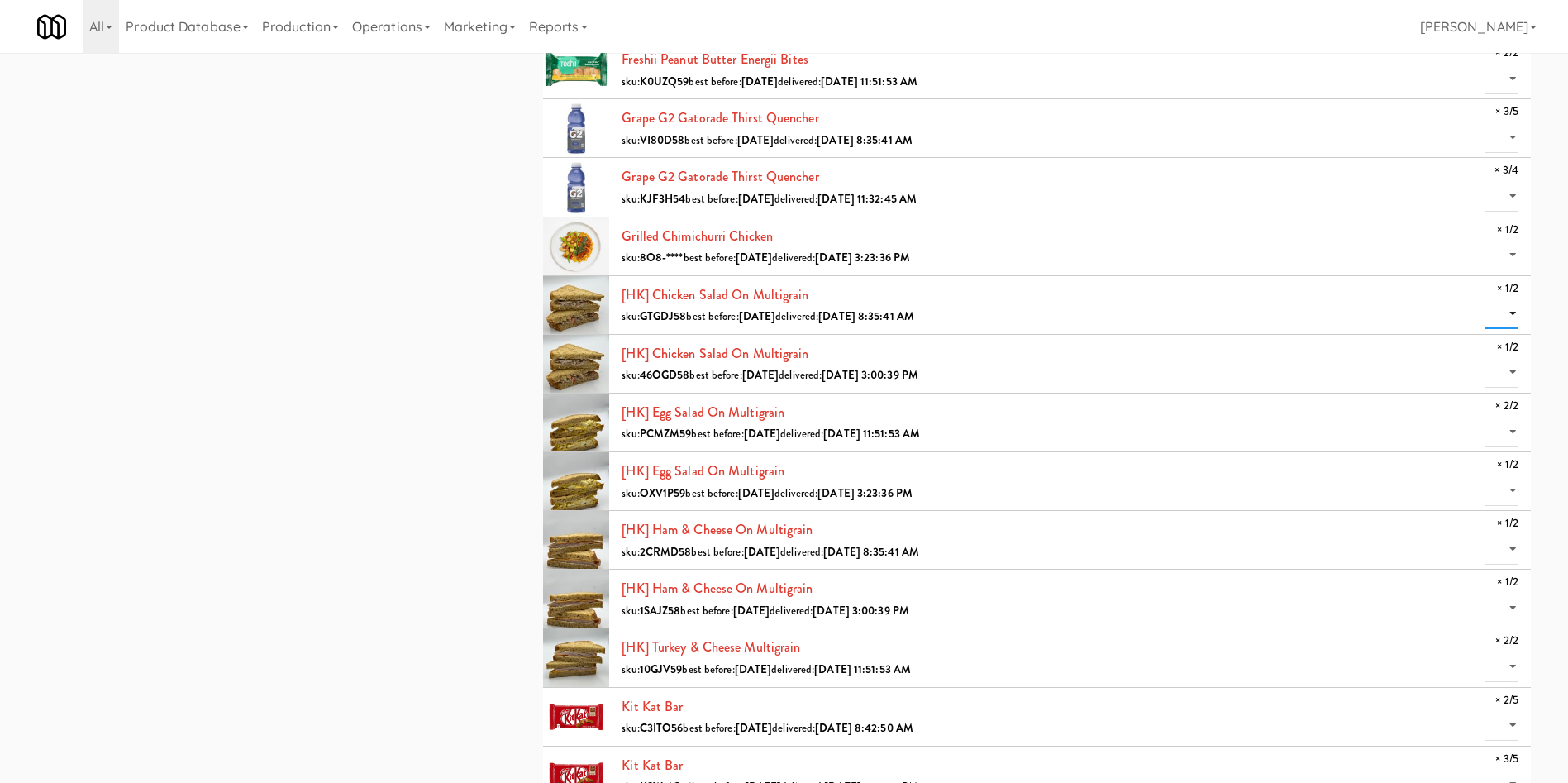
click at [1506, 301] on select "0 1" at bounding box center [1501, 314] width 33 height 30
select select "1"
click at [1485, 299] on select "0 1" at bounding box center [1501, 314] width 33 height 30
click at [1500, 375] on select "0 1" at bounding box center [1501, 372] width 33 height 30
select select "1"
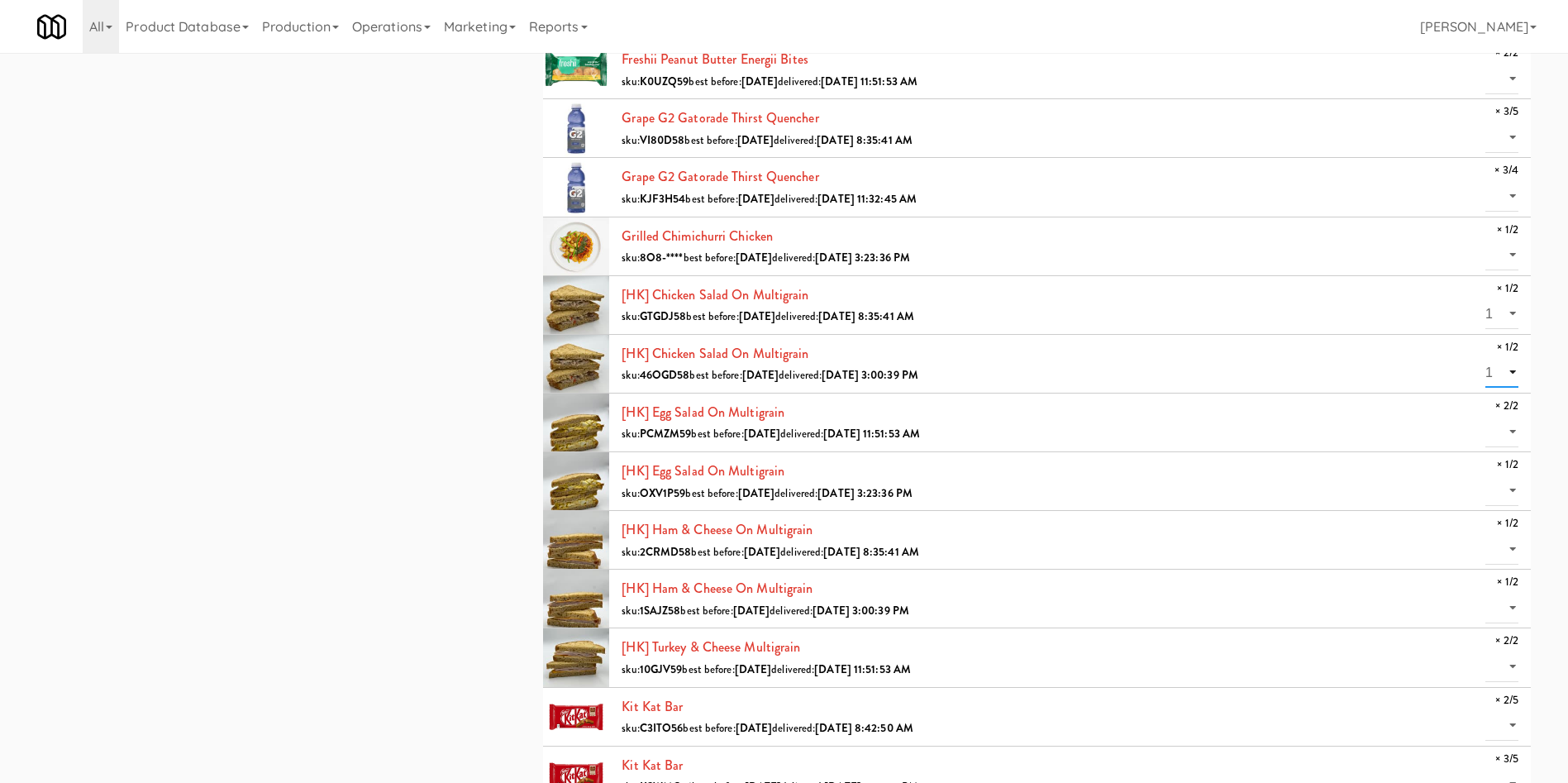
click at [1485, 357] on select "0 1" at bounding box center [1501, 372] width 33 height 30
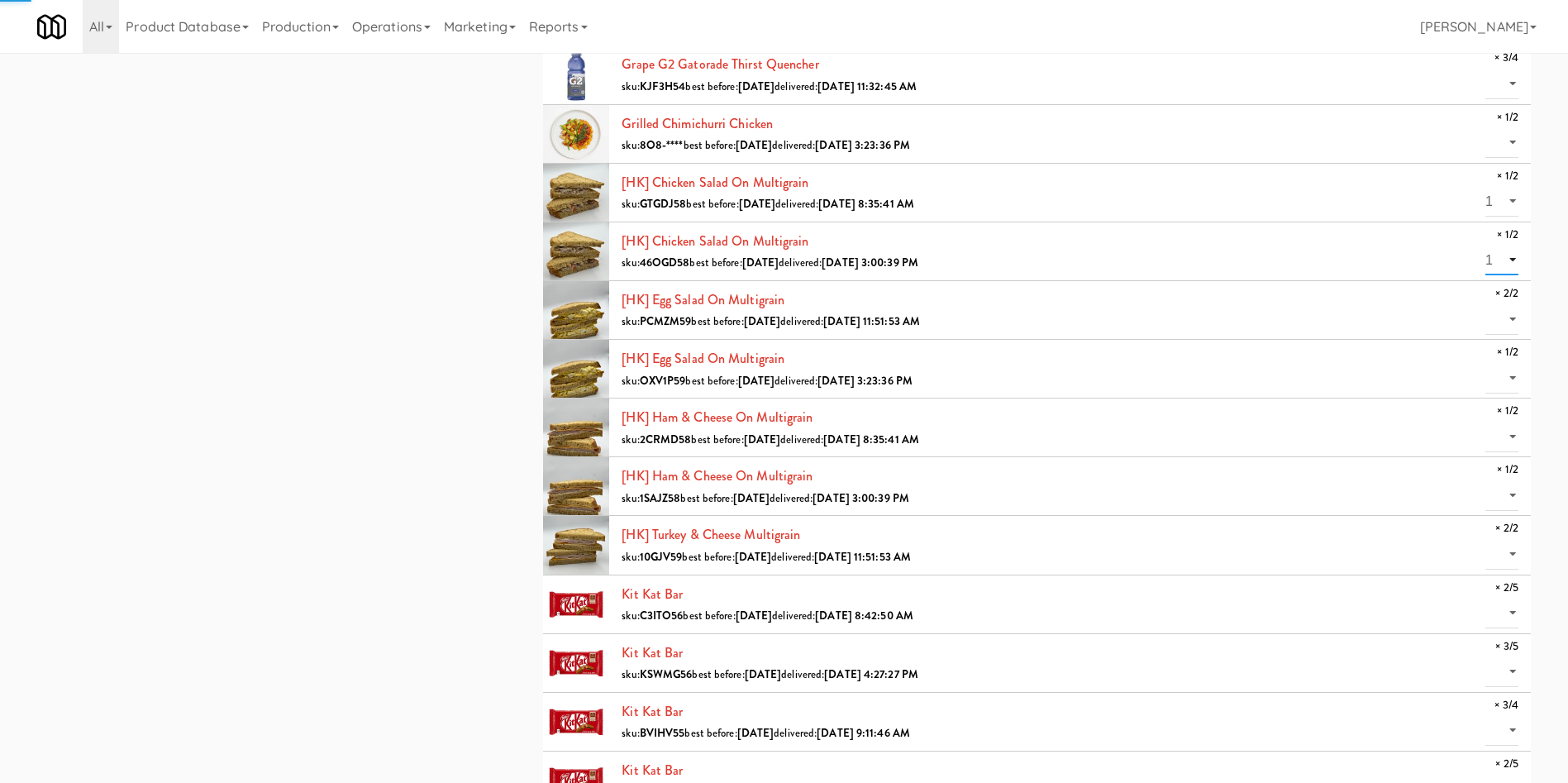
scroll to position [1116, 0]
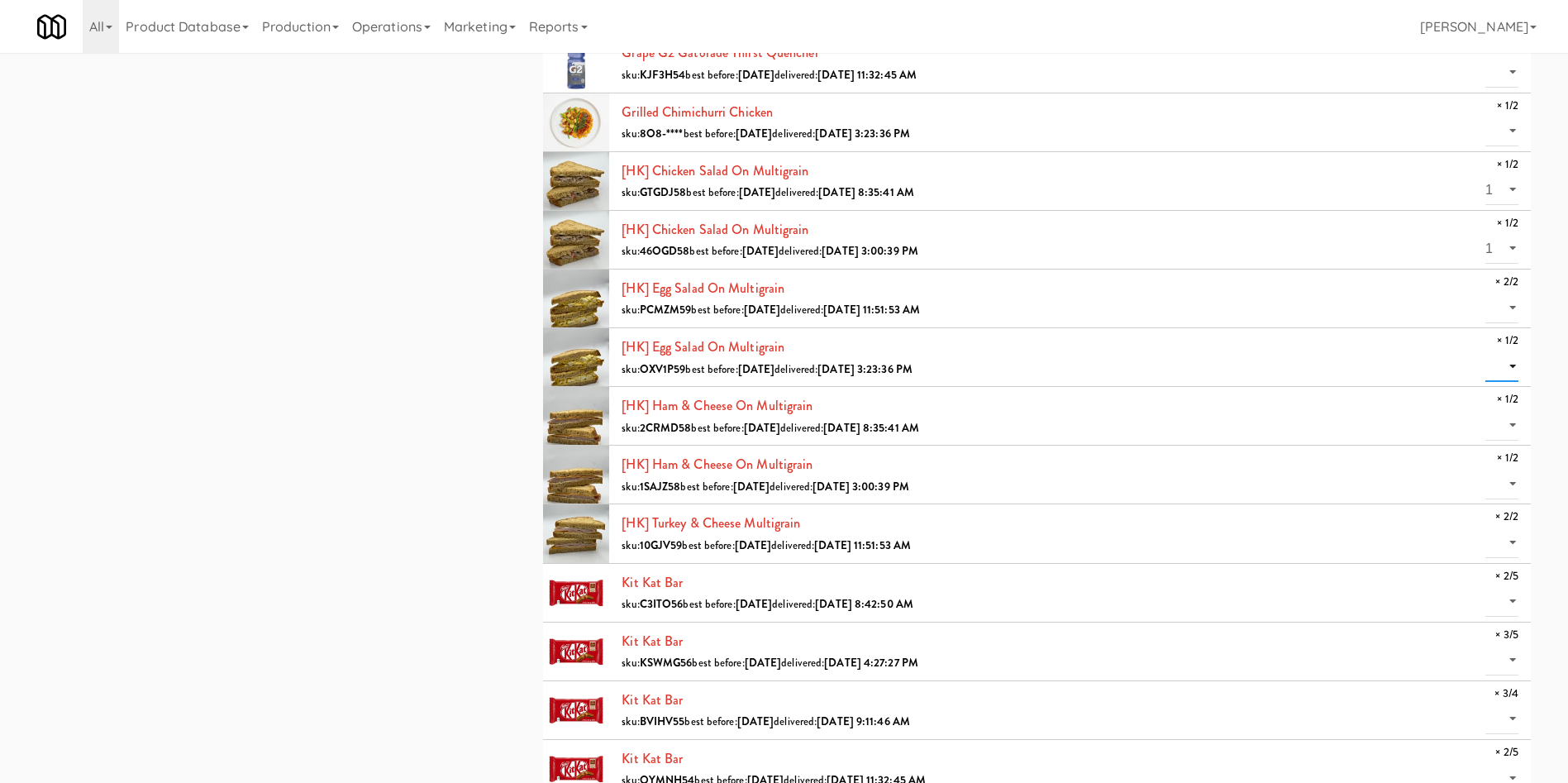
click at [1509, 359] on select "0 1" at bounding box center [1501, 366] width 33 height 30
select select "1"
click at [1485, 351] on select "0 1" at bounding box center [1501, 366] width 33 height 30
click at [1503, 413] on select "0 1" at bounding box center [1501, 425] width 33 height 30
select select "1"
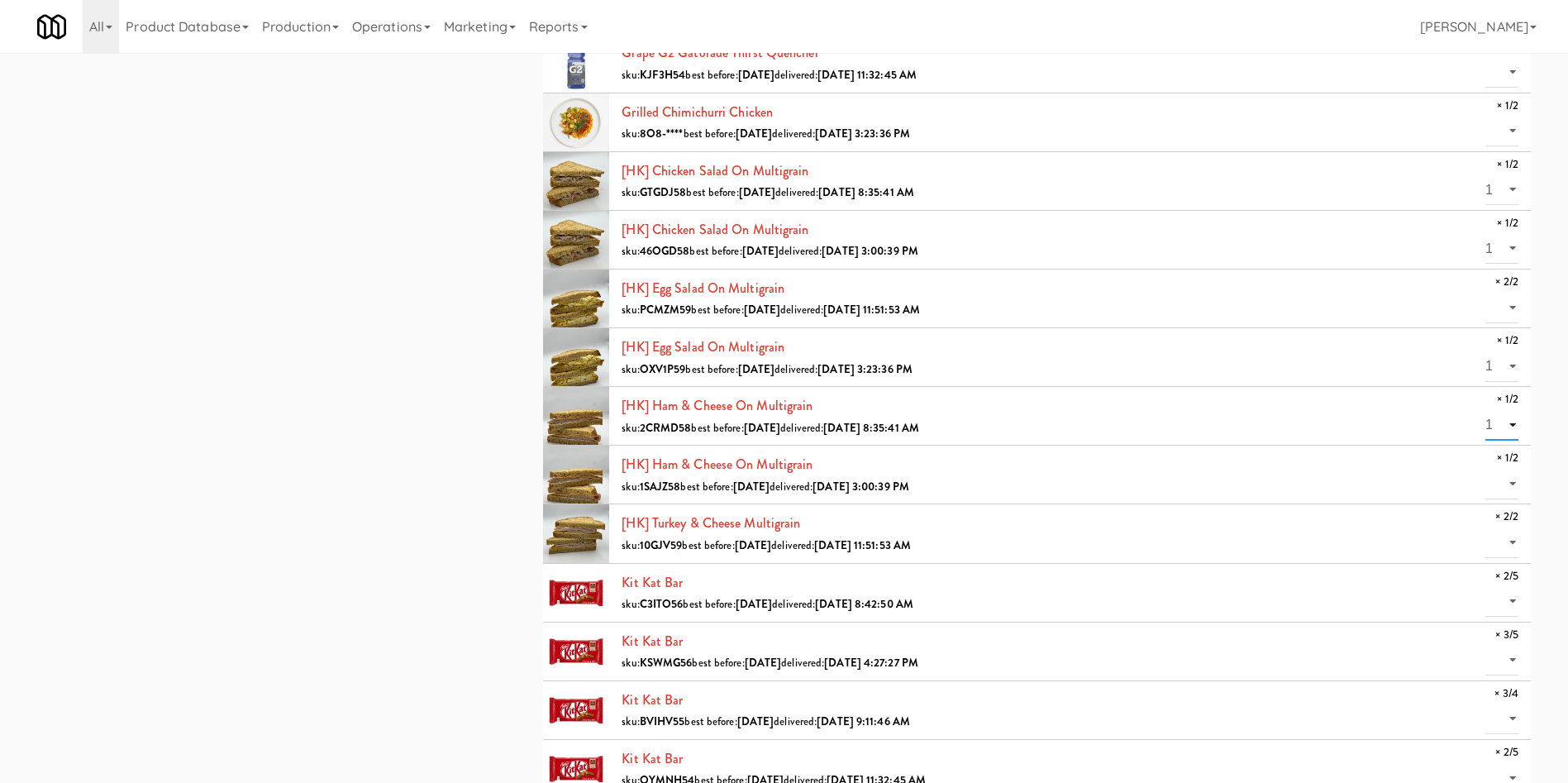
click at [1485, 410] on select "0 1" at bounding box center [1501, 425] width 33 height 30
click at [1512, 475] on select "0 1" at bounding box center [1501, 484] width 33 height 30
select select "1"
click at [1485, 469] on select "0 1" at bounding box center [1501, 484] width 33 height 30
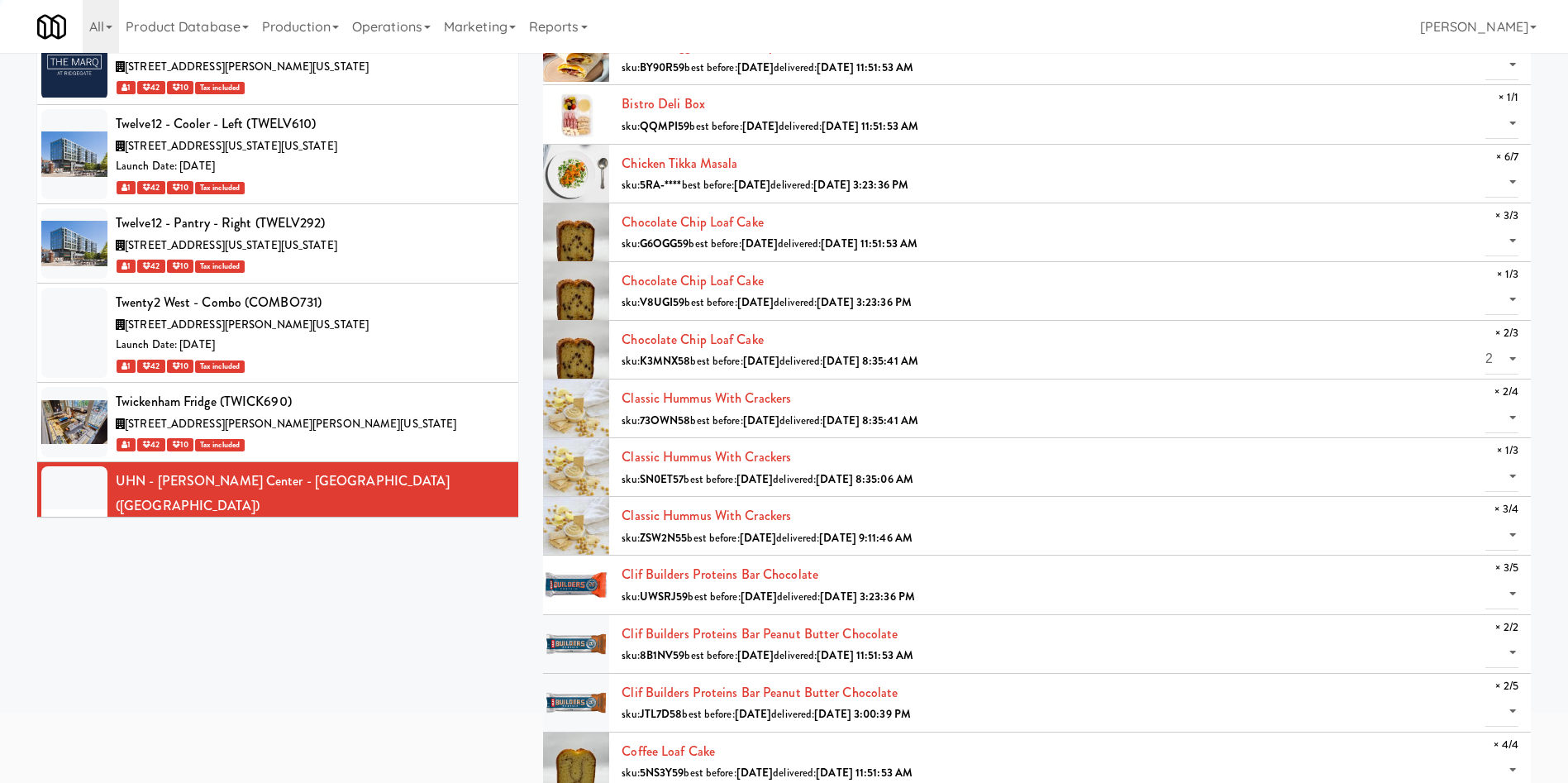
scroll to position [0, 0]
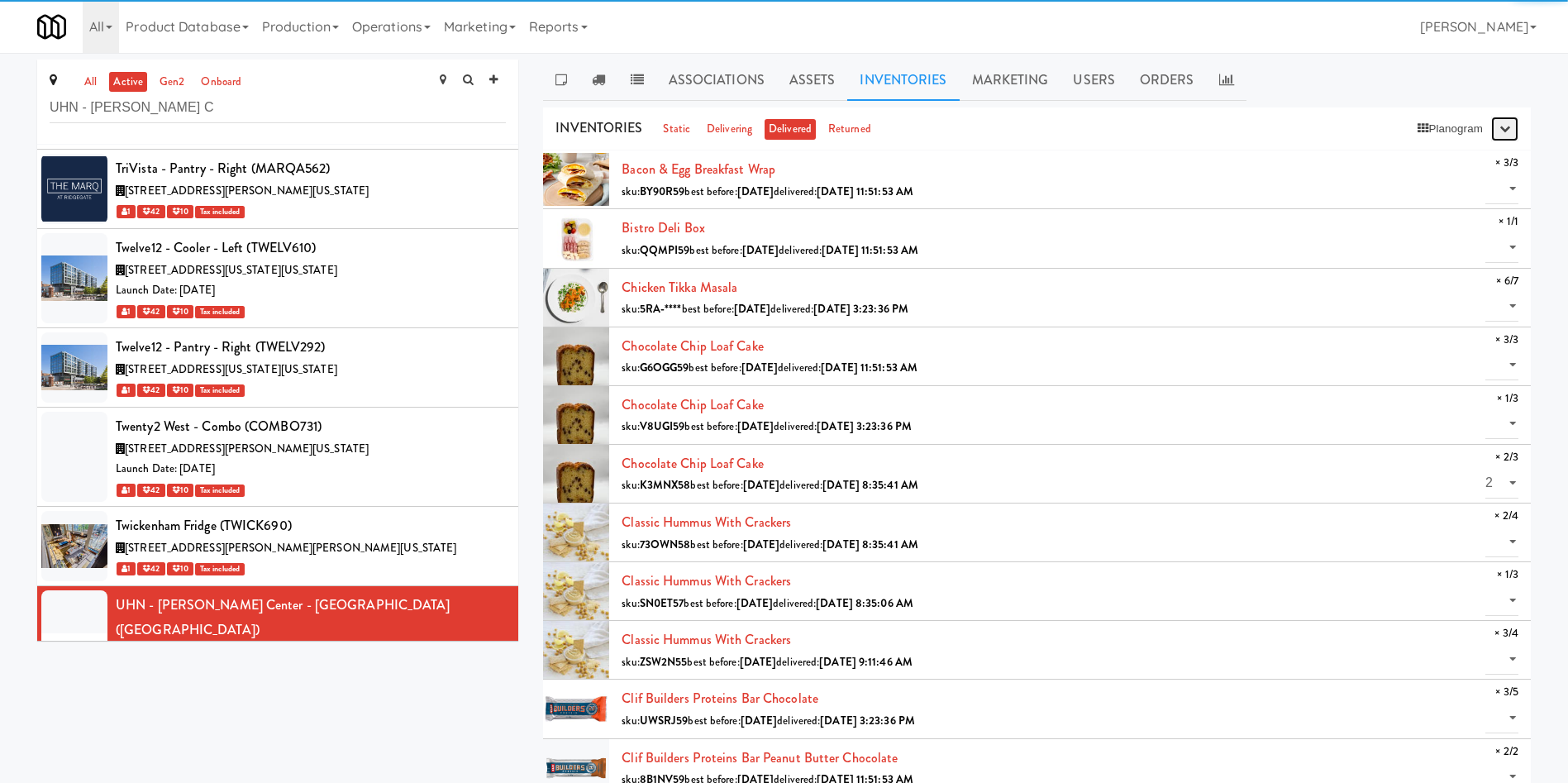
click at [1506, 123] on icon "button" at bounding box center [1505, 128] width 11 height 11
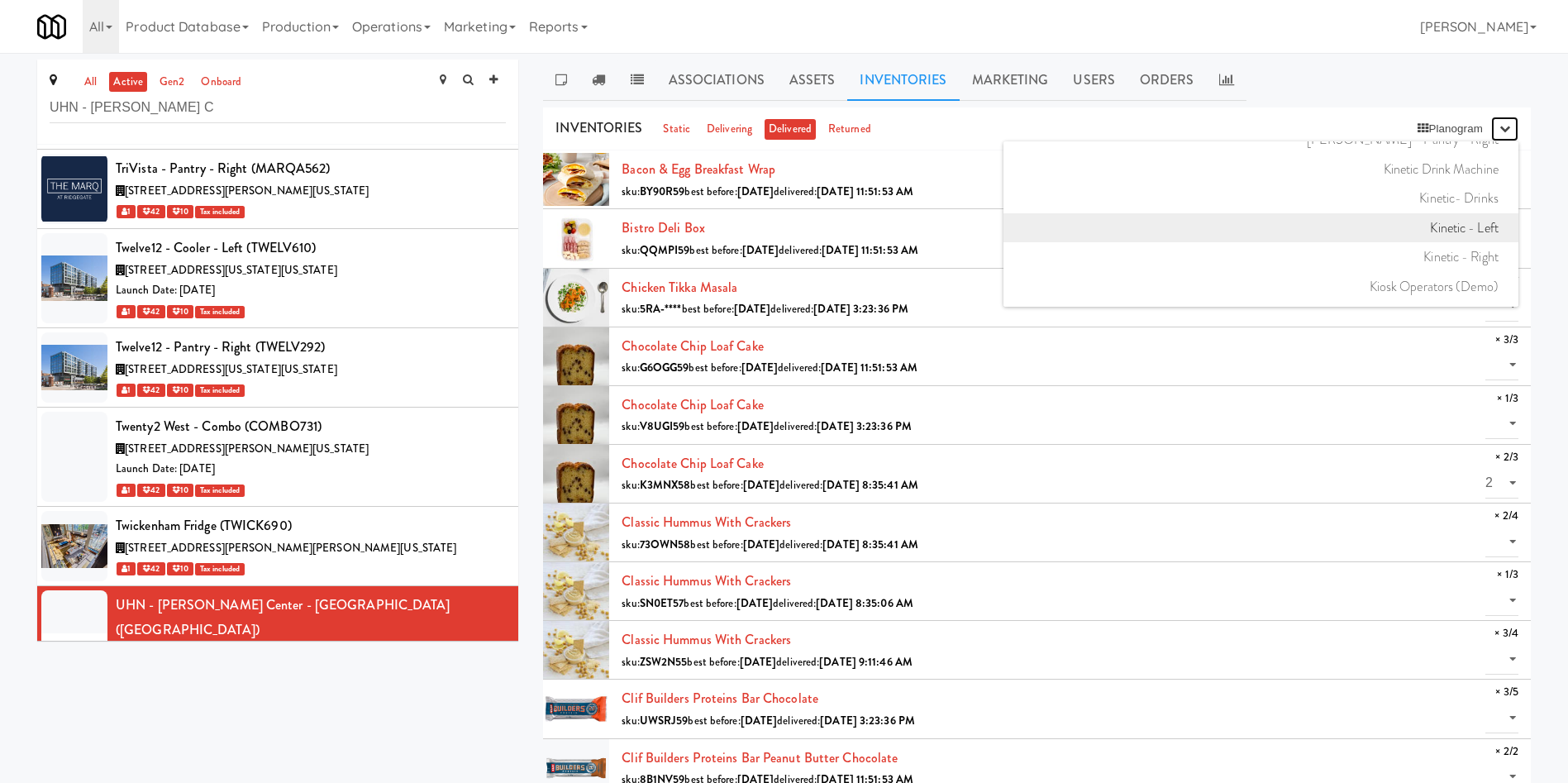
scroll to position [14510, 0]
click at [1445, 220] on link "KitchenMate Garbage" at bounding box center [1261, 221] width 515 height 30
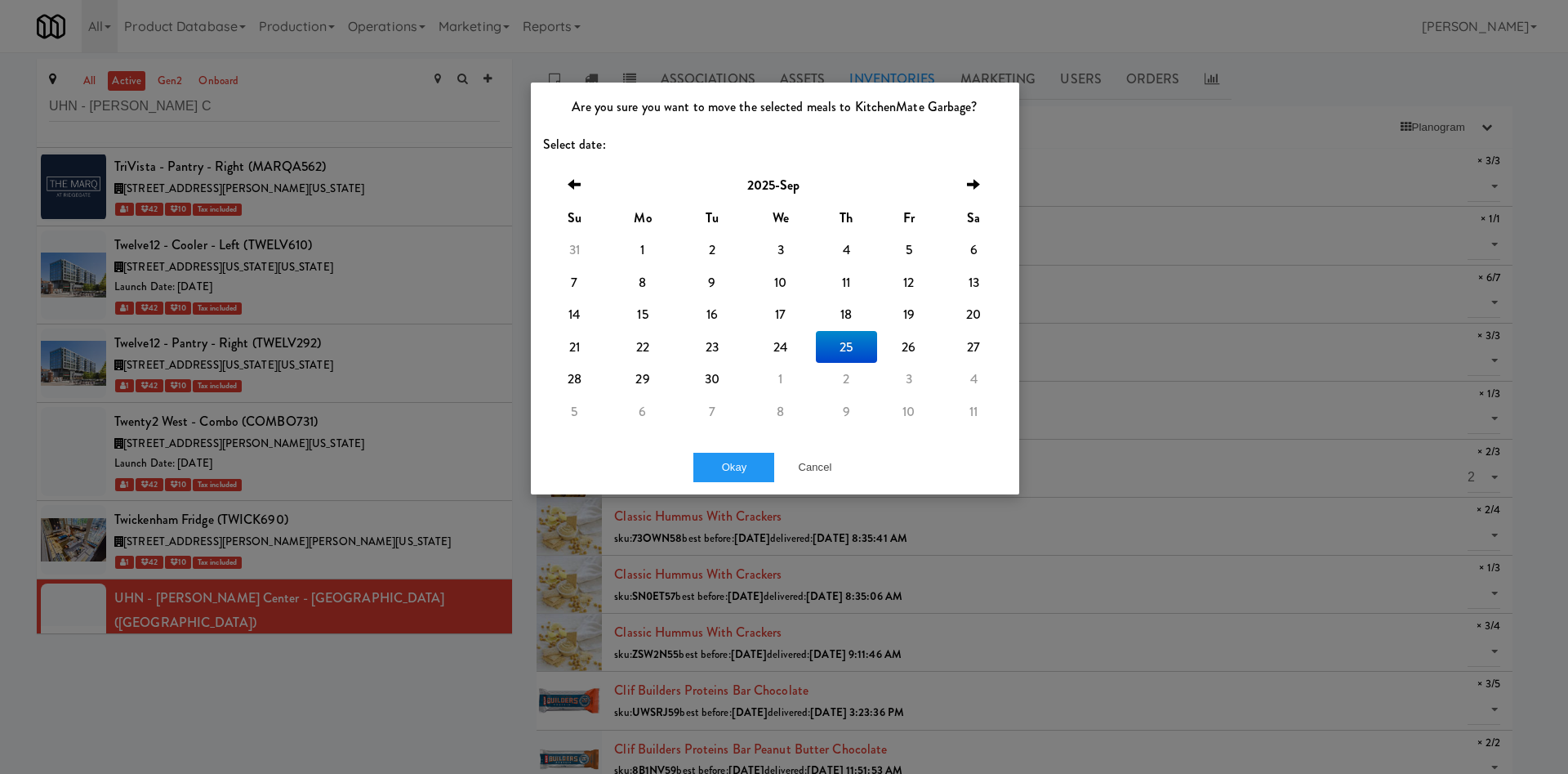
click at [744, 447] on div "Okay Cancel" at bounding box center [775, 467] width 488 height 55
click at [741, 456] on button "Okay" at bounding box center [734, 467] width 82 height 29
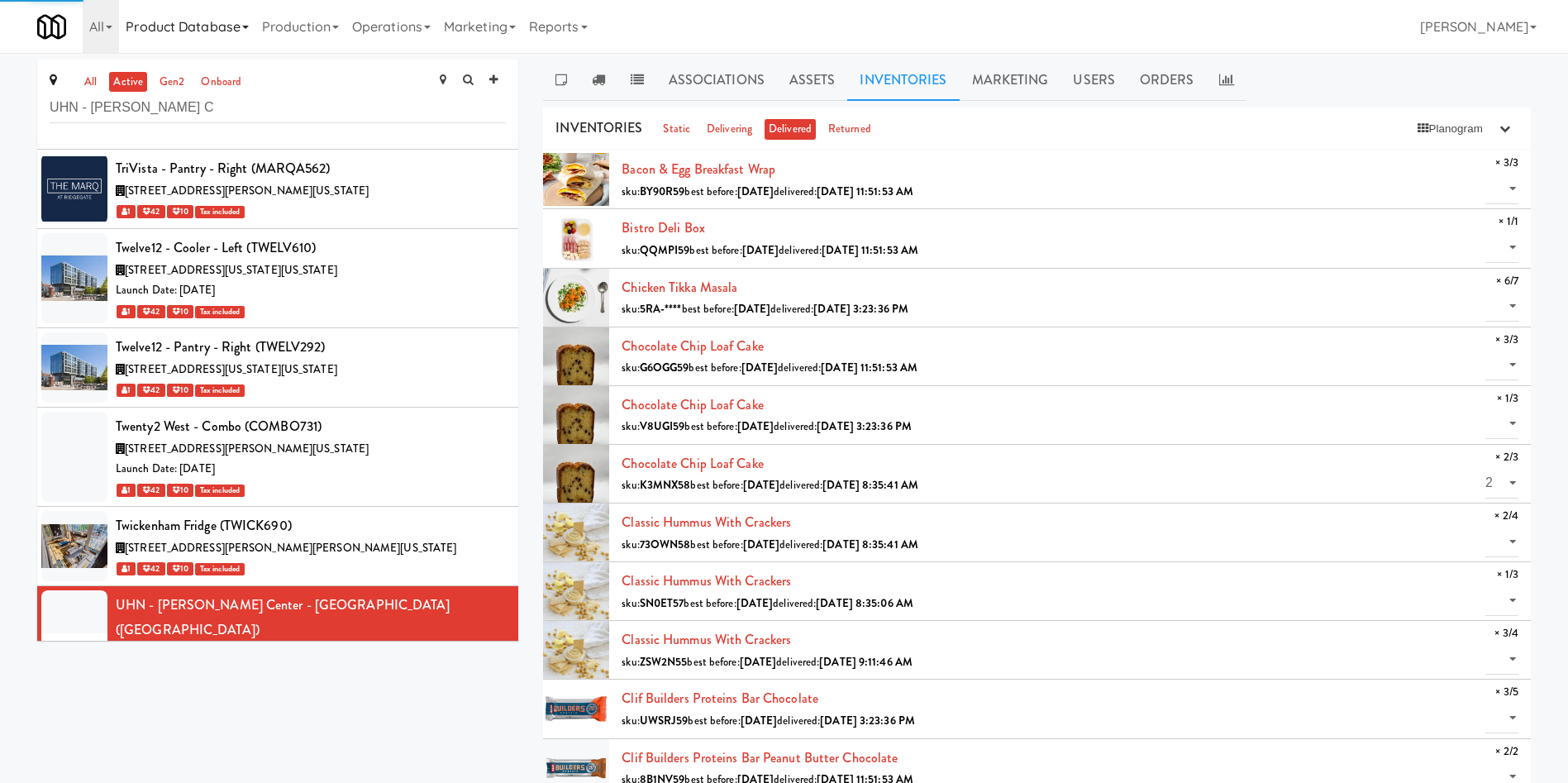
select select "? string:null ?"
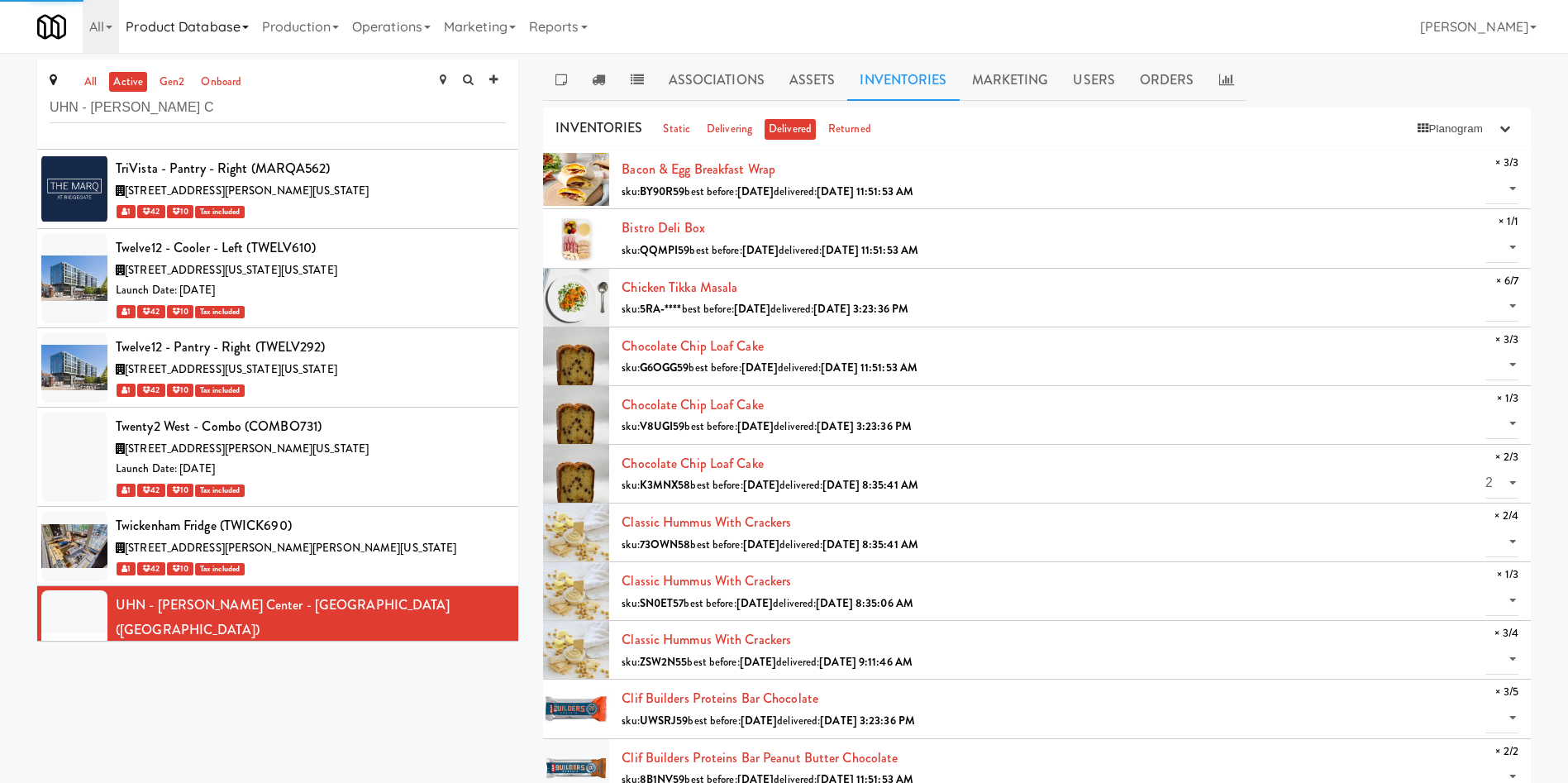
select select "? string:null ?"
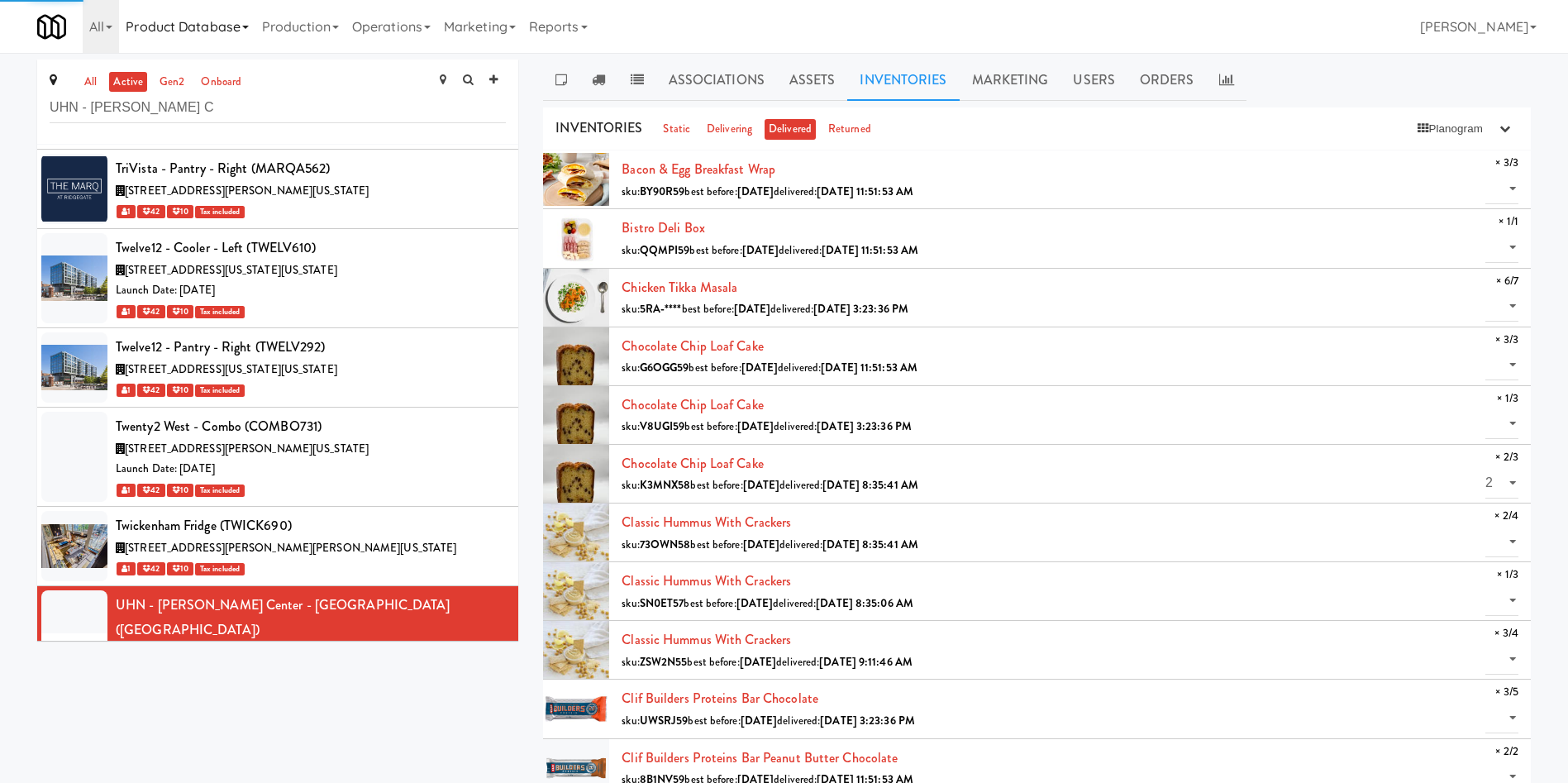
select select "? string:null ?"
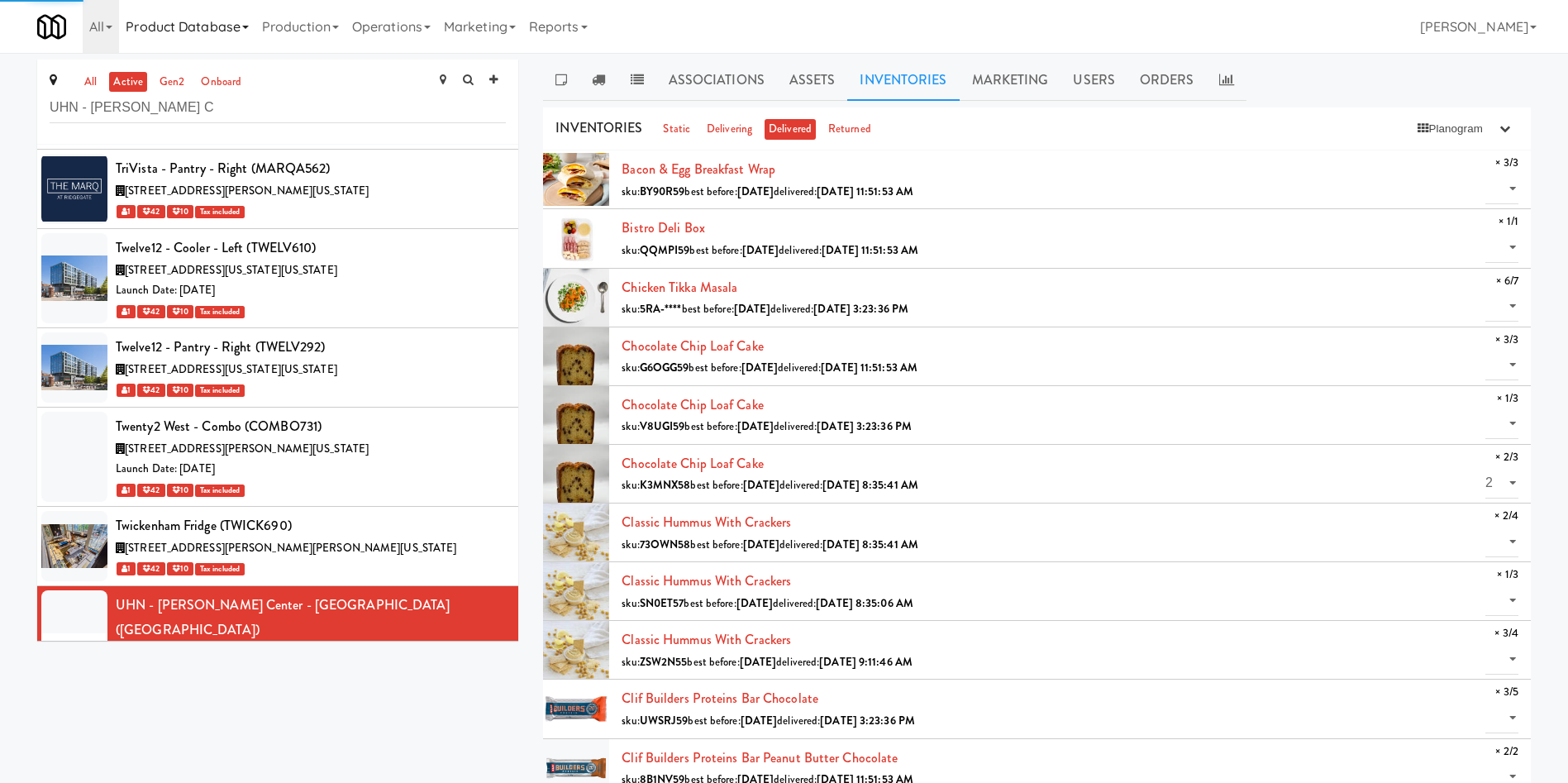
select select "? string:null ?"
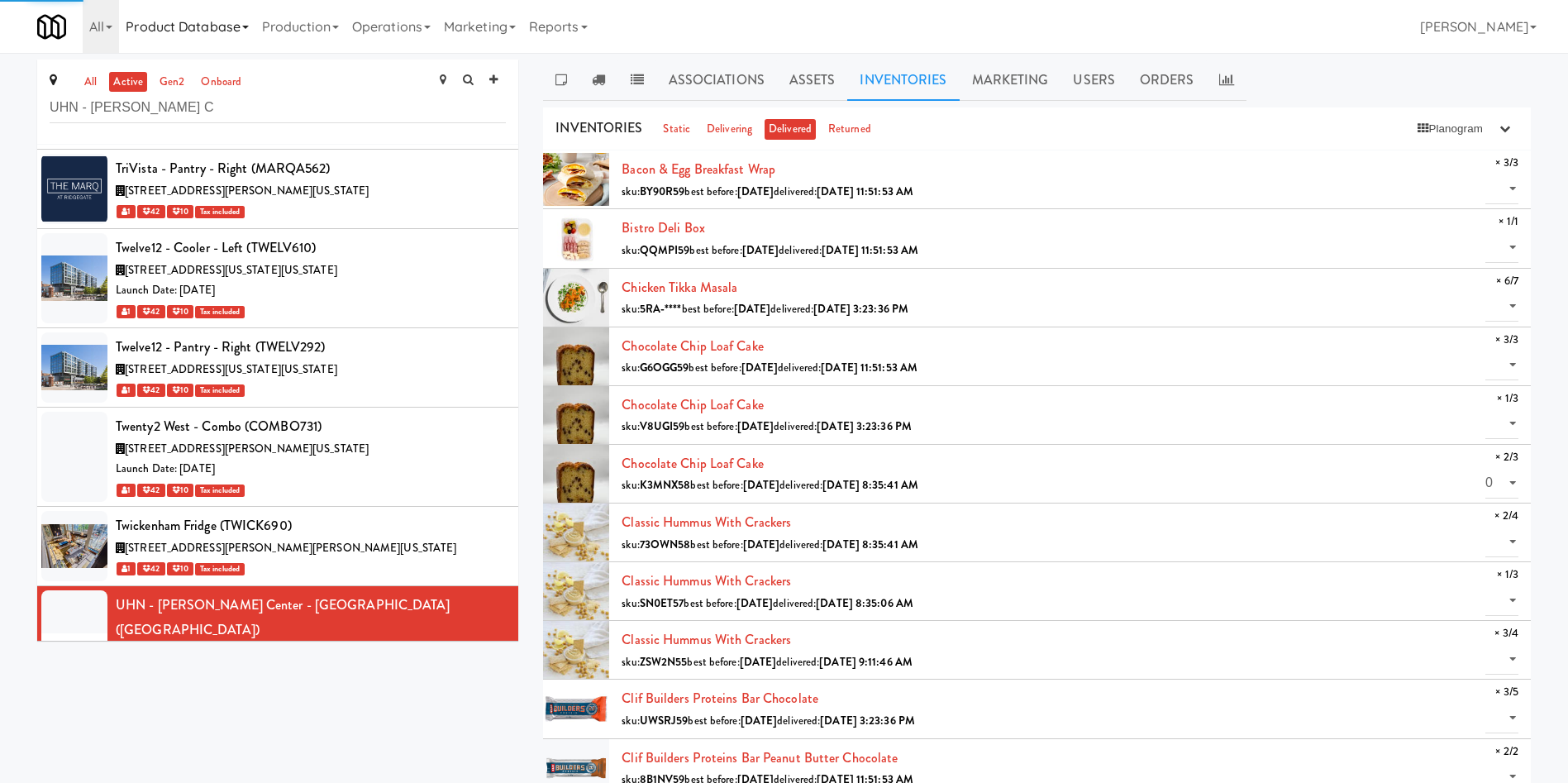
select select "? string:null ?"
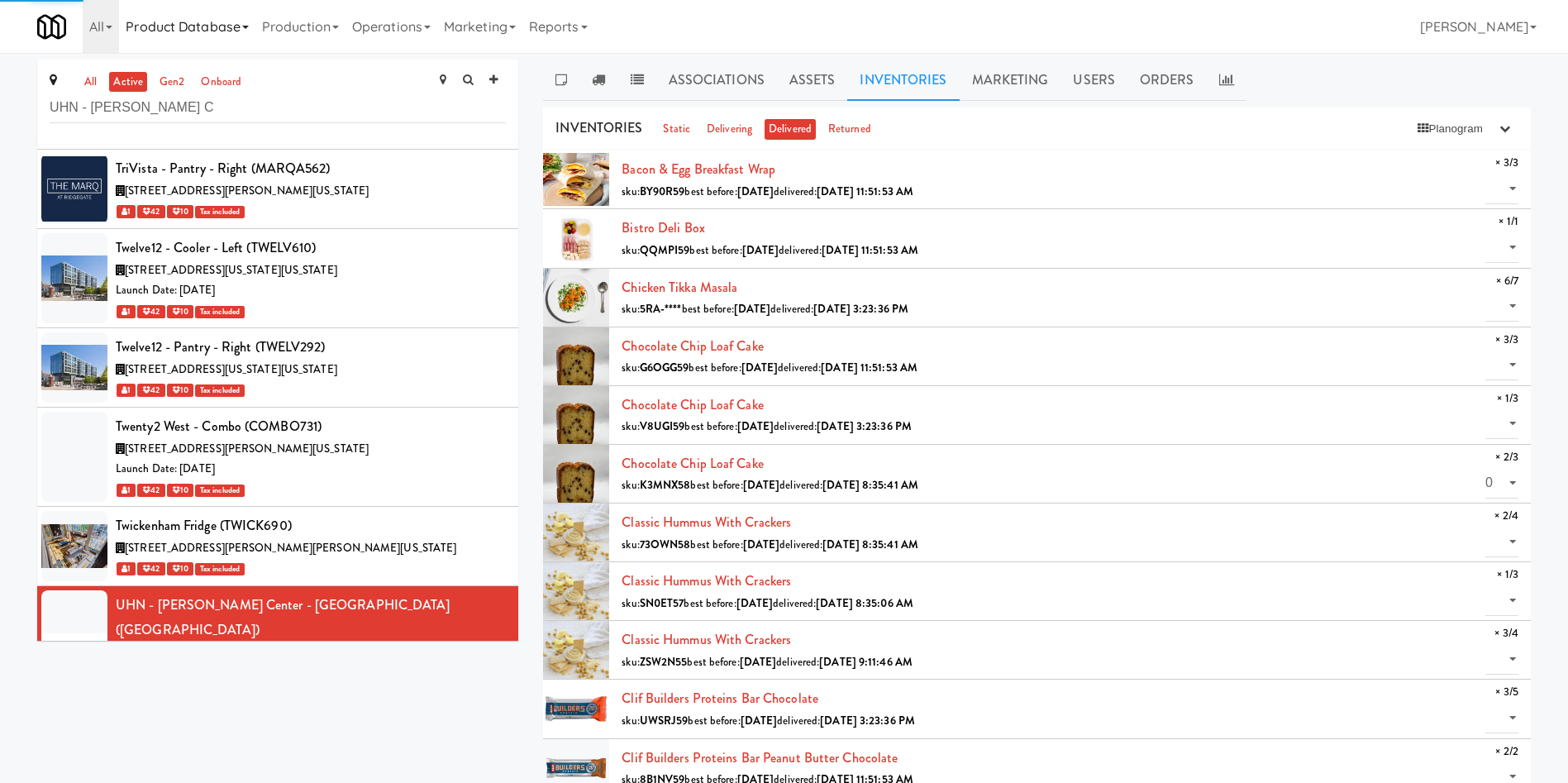
select select "? string:null ?"
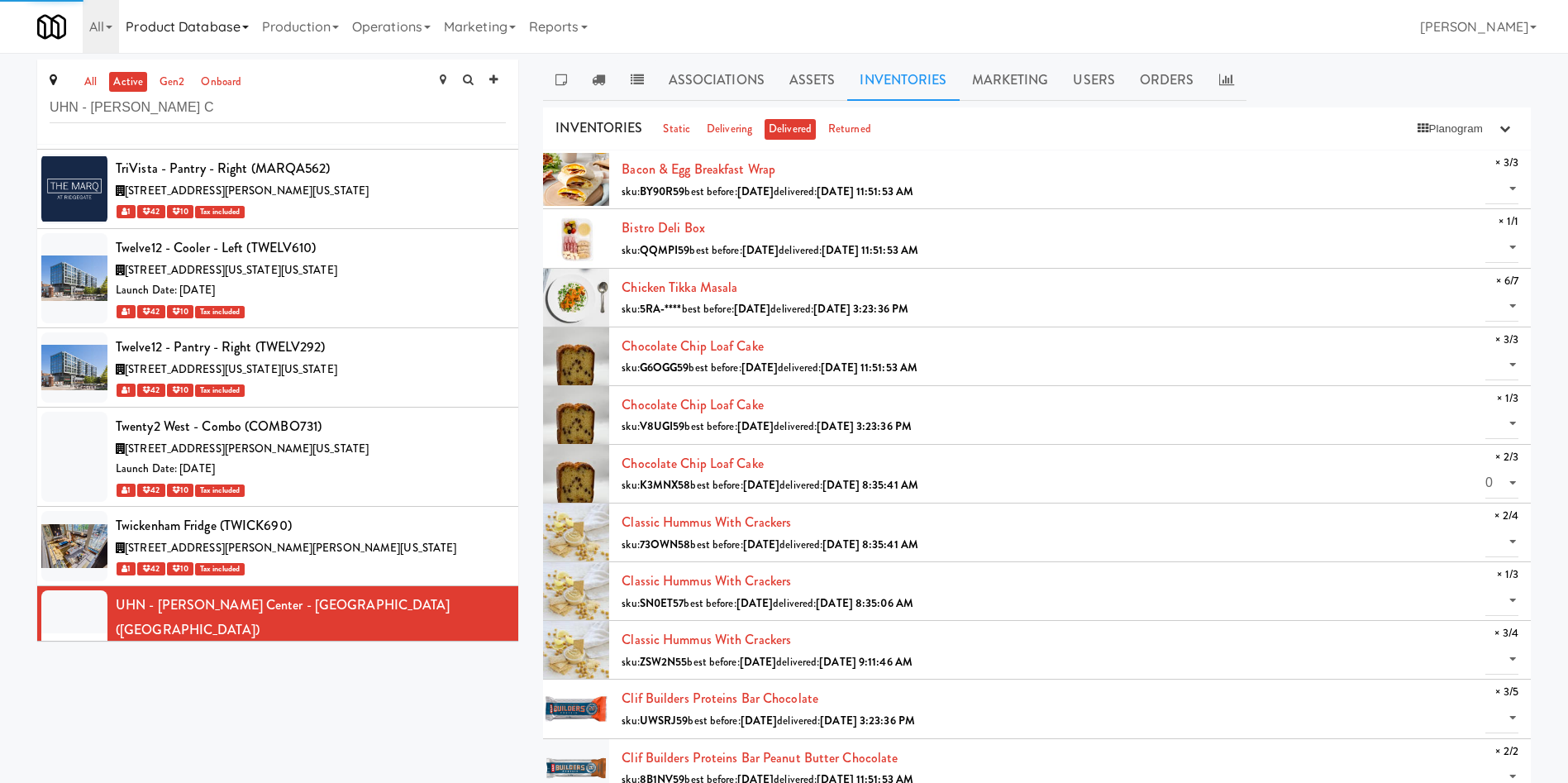
select select "? string:null ?"
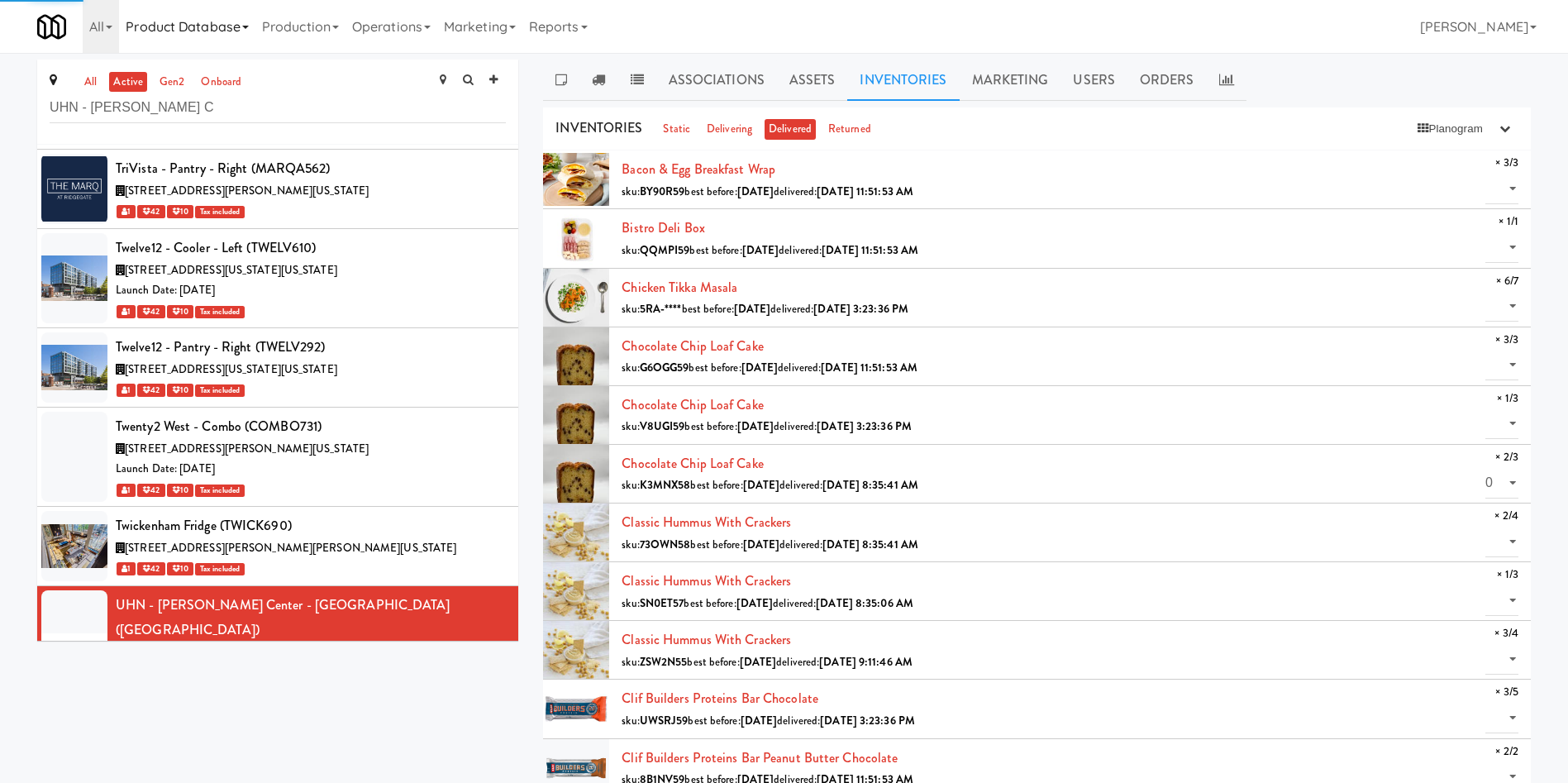
select select "? string:null ?"
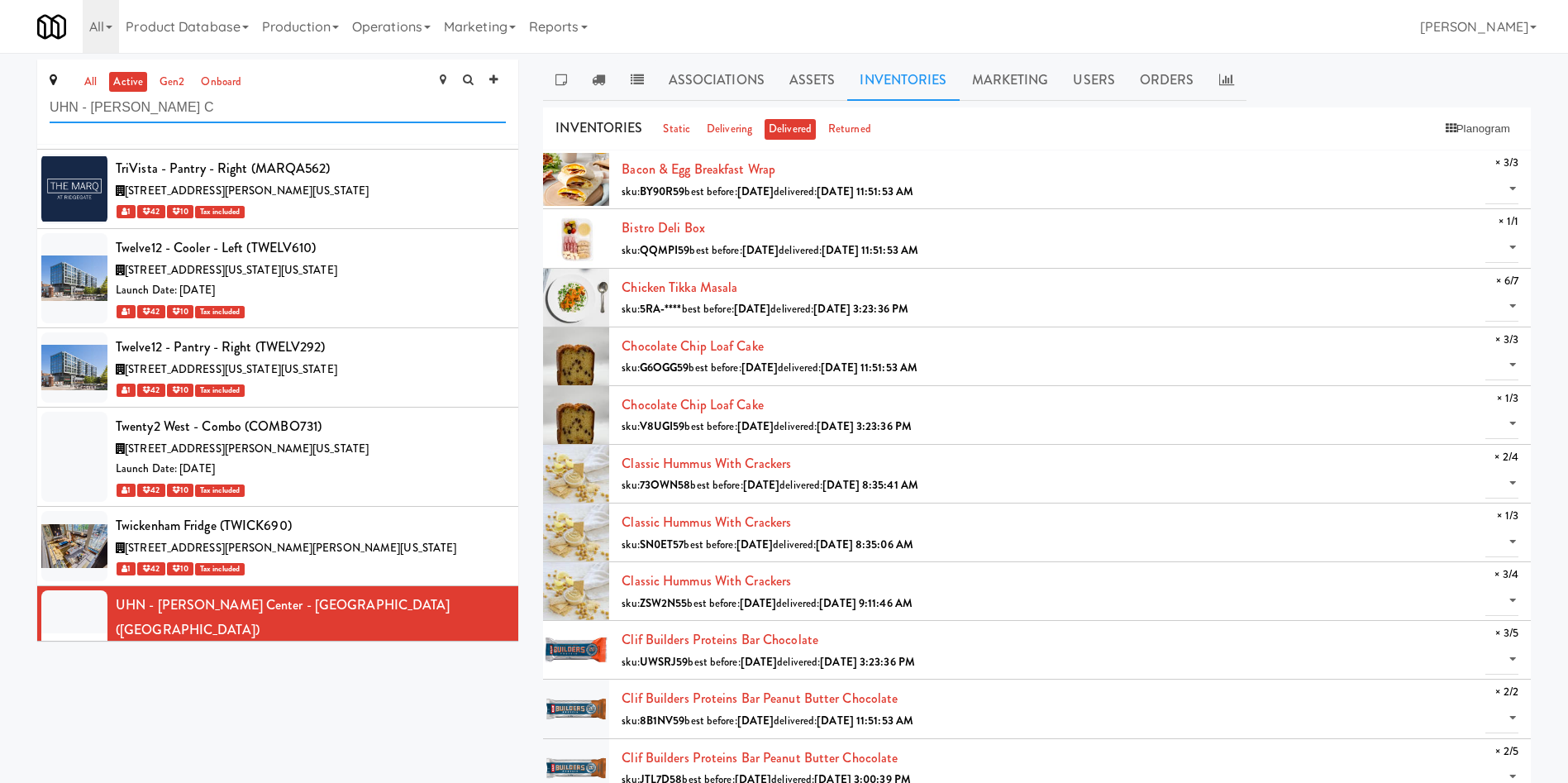
drag, startPoint x: 230, startPoint y: 111, endPoint x: 0, endPoint y: 112, distance: 230.0
paste input "[PERSON_NAME]"
type input "[PERSON_NAME]"
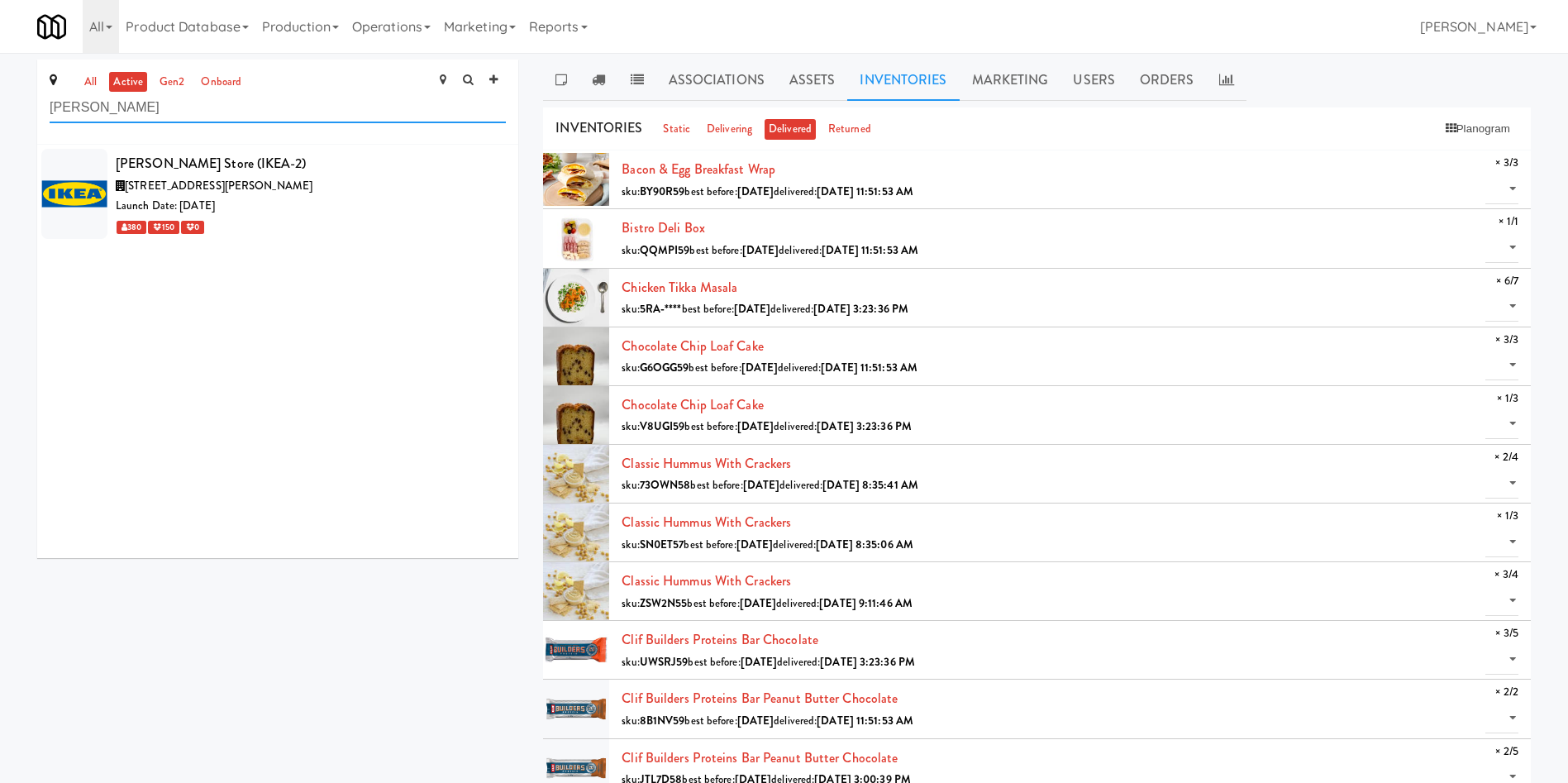
scroll to position [0, 0]
click at [371, 182] on div "[STREET_ADDRESS][PERSON_NAME]" at bounding box center [310, 186] width 391 height 20
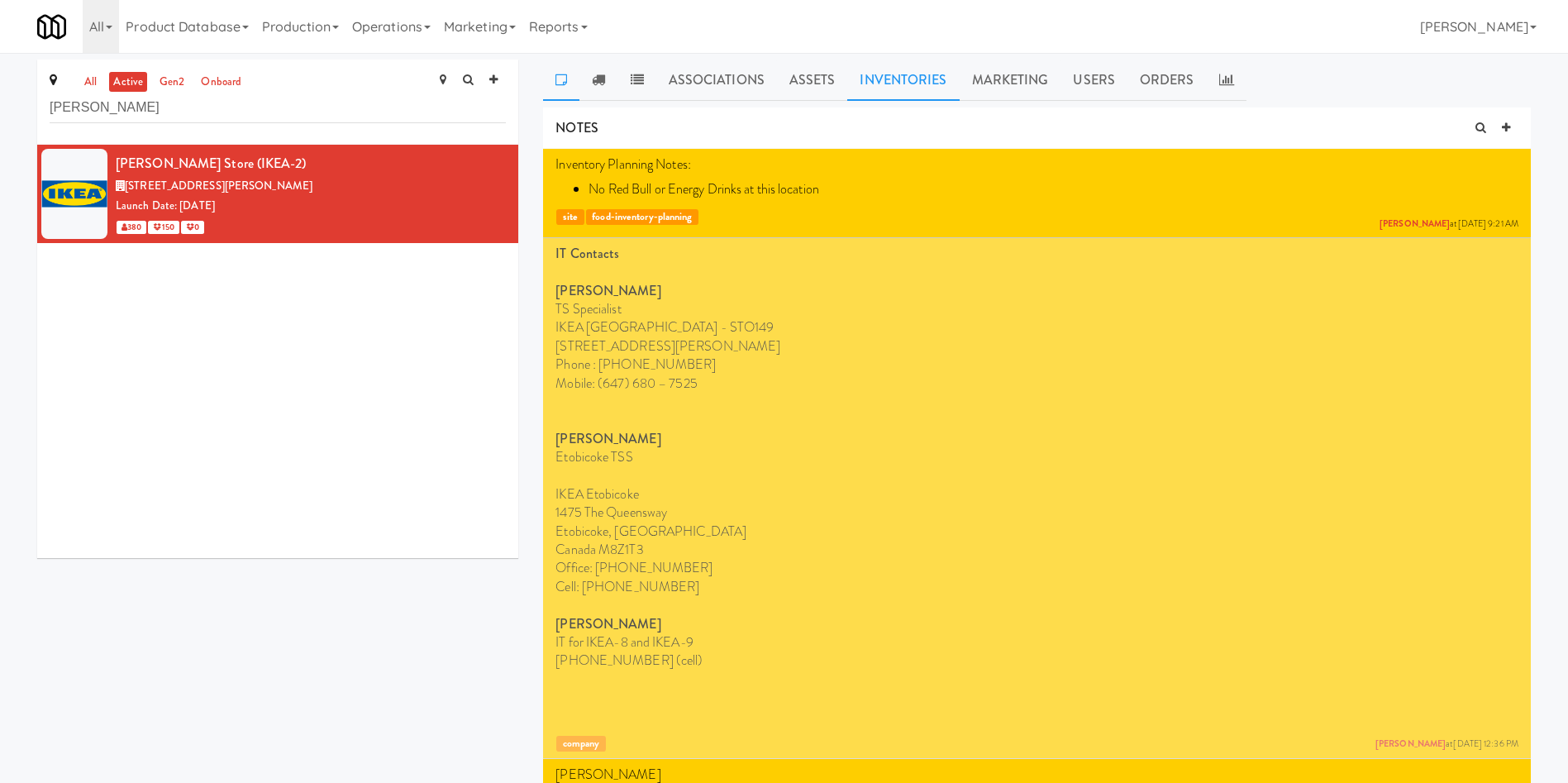
click at [889, 78] on link "Inventories" at bounding box center [903, 80] width 111 height 41
